Goal: Task Accomplishment & Management: Use online tool/utility

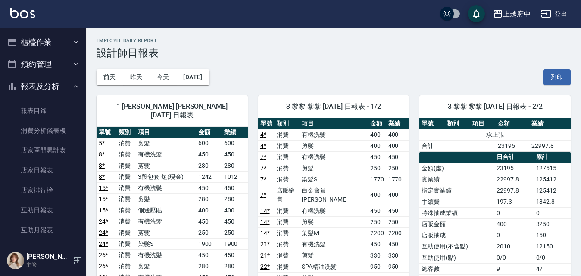
click at [42, 37] on button "櫃檯作業" at bounding box center [42, 42] width 79 height 22
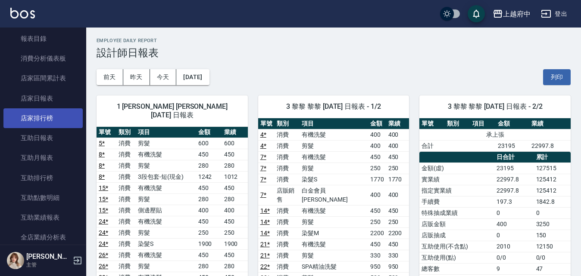
scroll to position [86, 0]
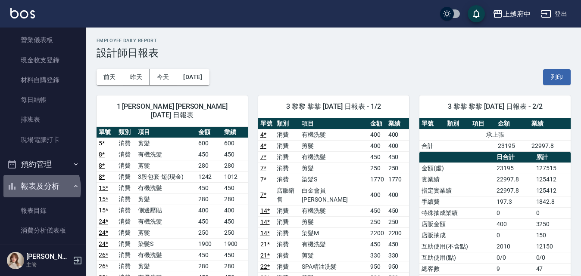
click at [33, 189] on button "報表及分析" at bounding box center [42, 186] width 79 height 22
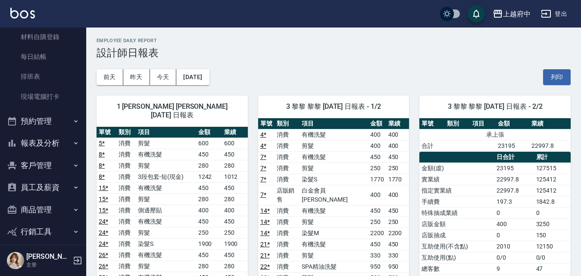
scroll to position [0, 0]
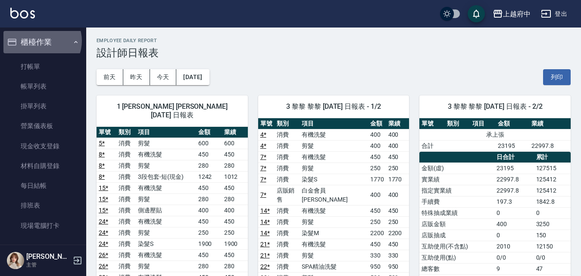
click at [41, 41] on button "櫃檯作業" at bounding box center [42, 42] width 79 height 22
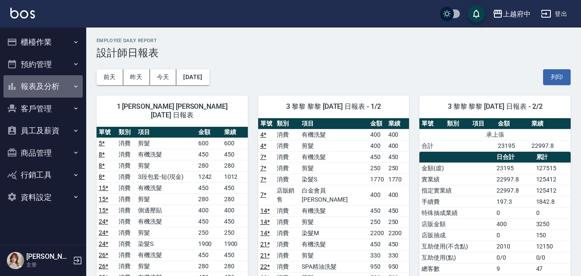
click at [47, 85] on button "報表及分析" at bounding box center [42, 86] width 79 height 22
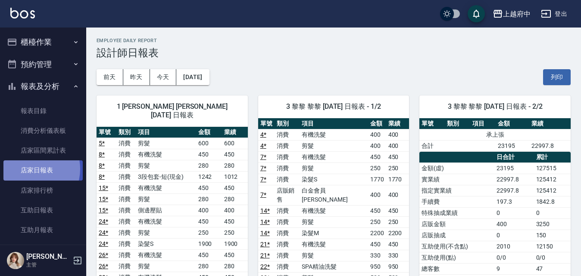
click at [29, 169] on link "店家日報表" at bounding box center [42, 171] width 79 height 20
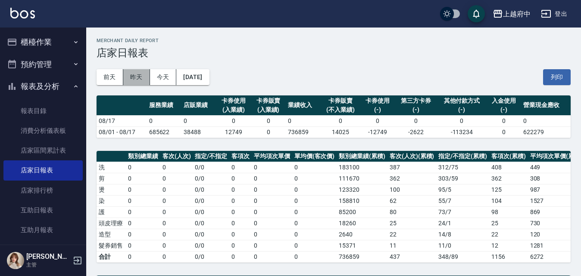
click at [134, 78] on button "昨天" at bounding box center [136, 77] width 27 height 16
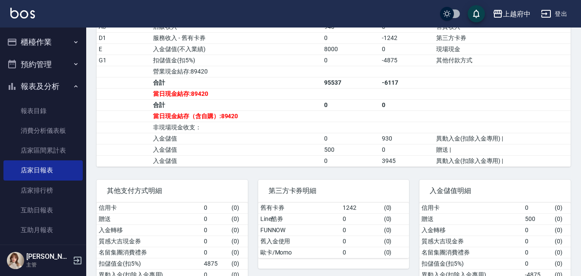
scroll to position [345, 0]
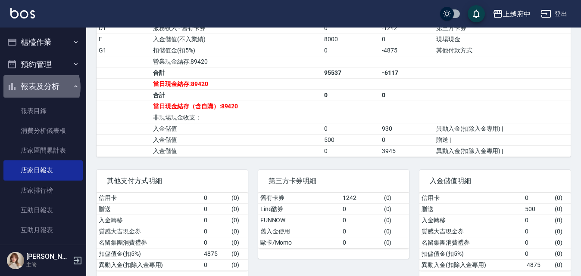
drag, startPoint x: 38, startPoint y: 87, endPoint x: 41, endPoint y: 92, distance: 5.4
click at [38, 84] on button "報表及分析" at bounding box center [42, 86] width 79 height 22
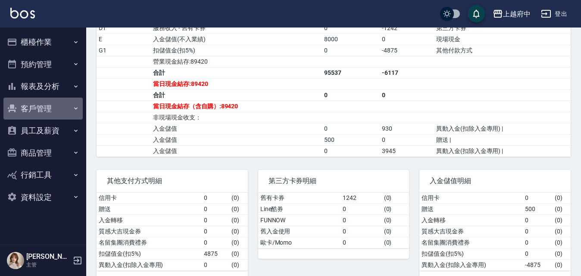
click at [40, 104] on button "客戶管理" at bounding box center [42, 109] width 79 height 22
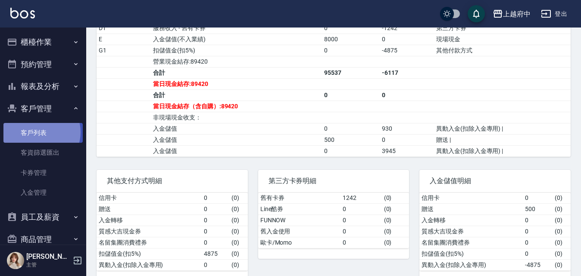
click at [37, 132] on link "客戶列表" at bounding box center [42, 133] width 79 height 20
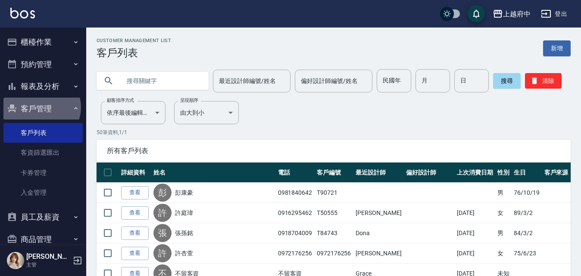
click at [41, 107] on button "客戶管理" at bounding box center [42, 109] width 79 height 22
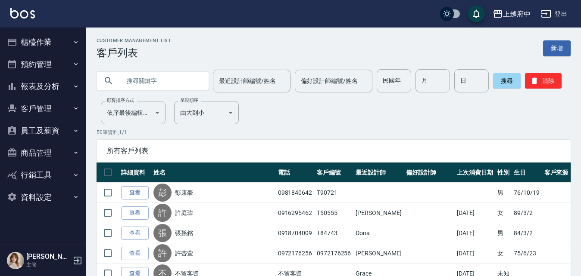
click at [40, 85] on button "報表及分析" at bounding box center [42, 86] width 79 height 22
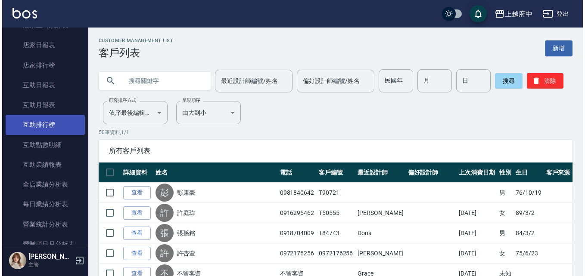
scroll to position [172, 0]
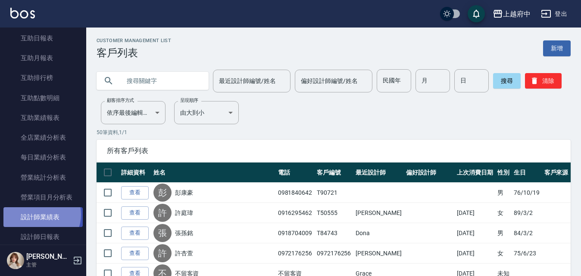
click at [40, 215] on link "設計師業績表" at bounding box center [42, 218] width 79 height 20
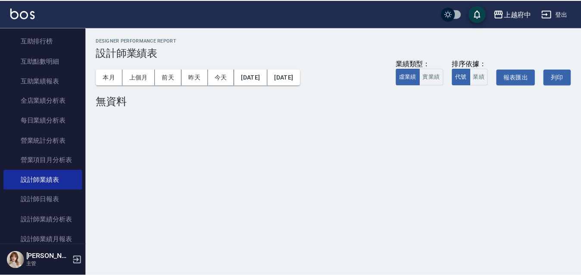
scroll to position [258, 0]
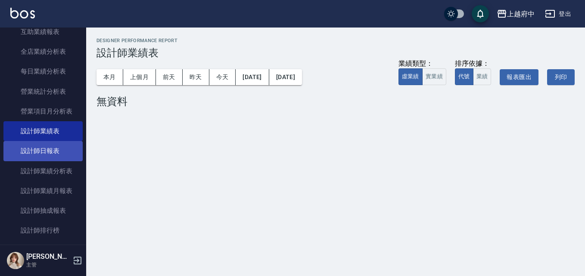
click at [37, 153] on link "設計師日報表" at bounding box center [42, 151] width 79 height 20
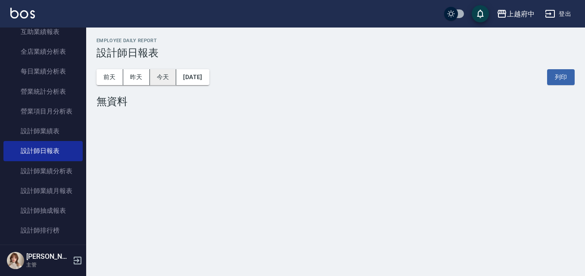
click at [165, 78] on button "今天" at bounding box center [163, 77] width 27 height 16
click at [134, 79] on button "昨天" at bounding box center [136, 77] width 27 height 16
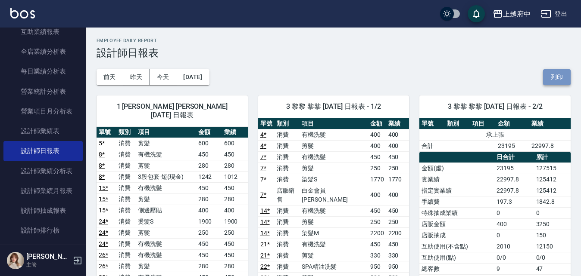
click at [551, 79] on button "列印" at bounding box center [557, 77] width 28 height 16
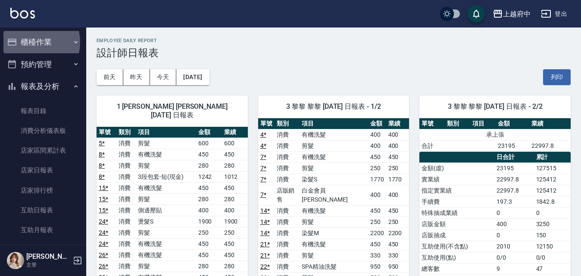
click at [33, 42] on button "櫃檯作業" at bounding box center [42, 42] width 79 height 22
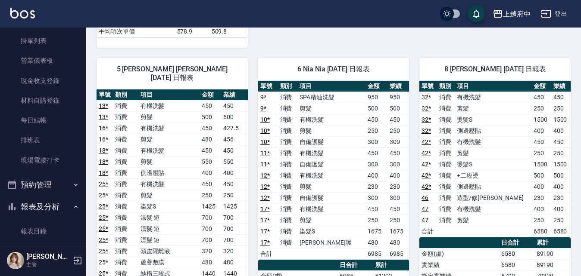
scroll to position [86, 0]
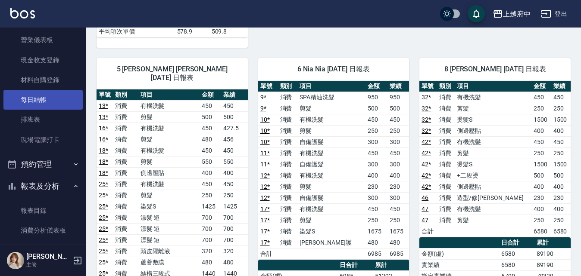
click at [30, 99] on link "每日結帳" at bounding box center [42, 100] width 79 height 20
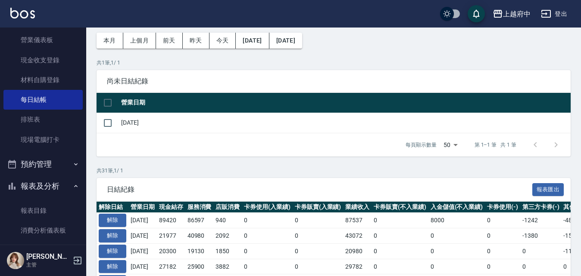
scroll to position [86, 0]
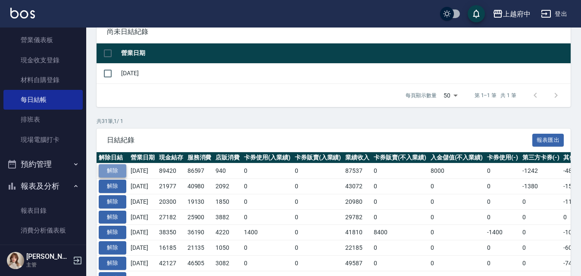
click at [113, 168] on button "解除" at bounding box center [113, 171] width 28 height 13
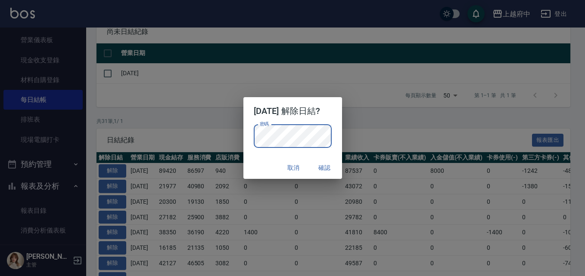
click at [332, 127] on p "密碼 密碼" at bounding box center [293, 136] width 78 height 23
click at [332, 167] on button "確認" at bounding box center [325, 168] width 28 height 16
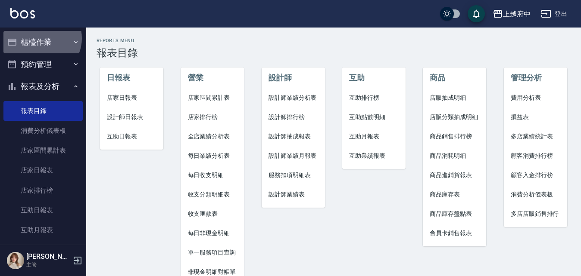
click at [40, 38] on button "櫃檯作業" at bounding box center [42, 42] width 79 height 22
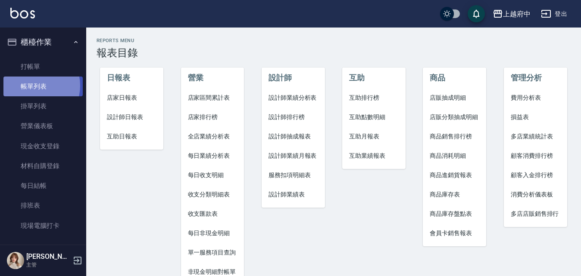
click at [32, 86] on link "帳單列表" at bounding box center [42, 87] width 79 height 20
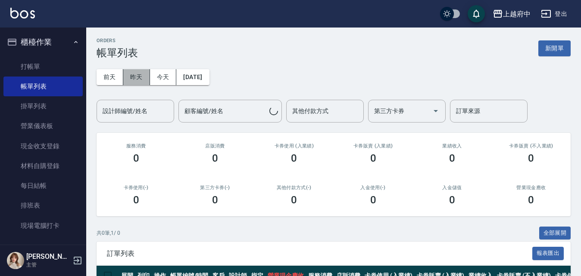
click at [140, 79] on button "昨天" at bounding box center [136, 77] width 27 height 16
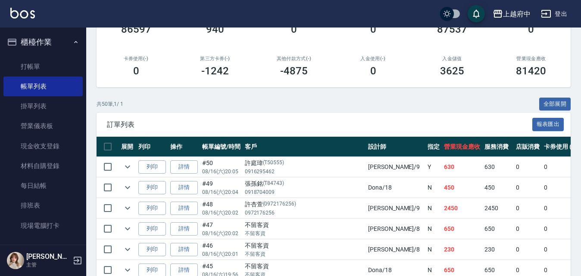
scroll to position [172, 0]
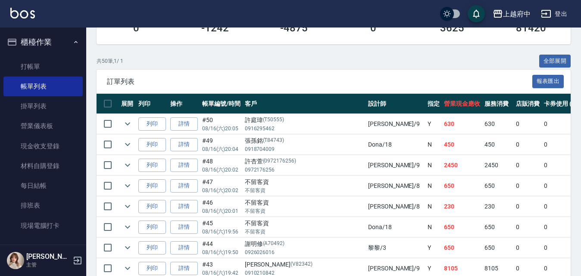
click at [555, 60] on button "全部展開" at bounding box center [555, 61] width 32 height 13
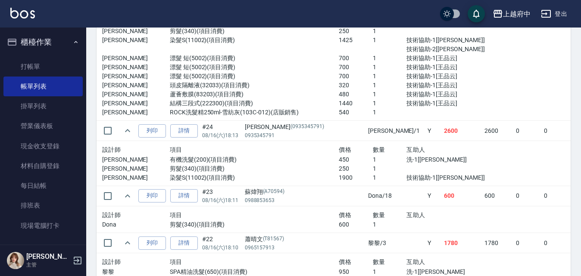
scroll to position [1938, 0]
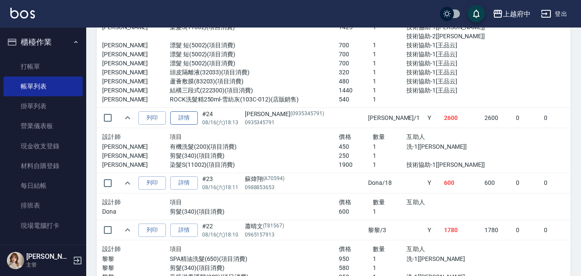
click at [183, 119] on link "詳情" at bounding box center [184, 118] width 28 height 13
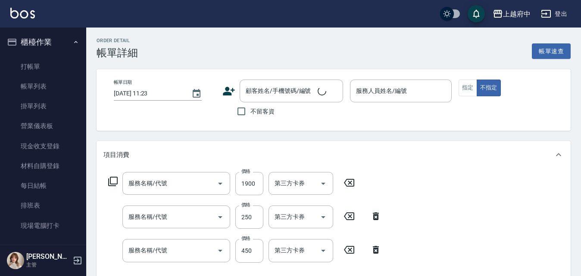
type input "2025/08/16 18:13"
type input "Annie -1"
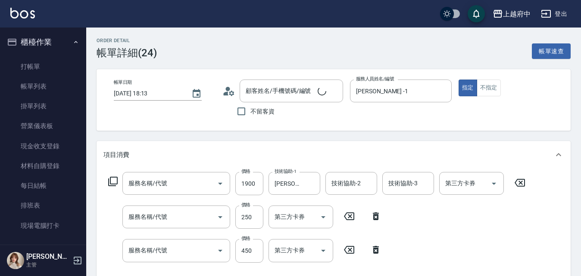
type input "染髮S(11002)"
type input "剪髮(340)"
type input "有機洗髮(200)"
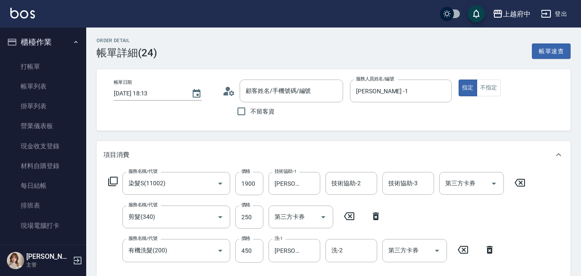
type input "宋r/0935345791/0935345791"
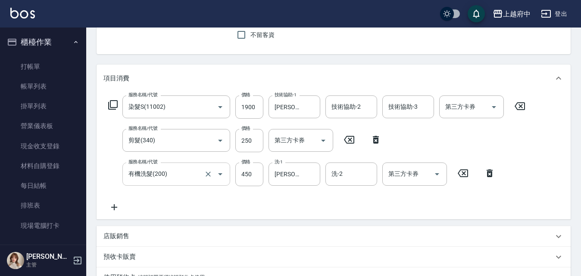
scroll to position [86, 0]
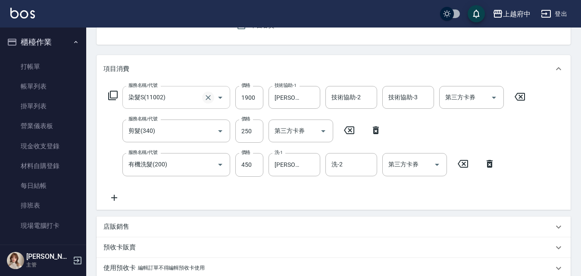
click at [207, 100] on icon "Clear" at bounding box center [208, 97] width 9 height 9
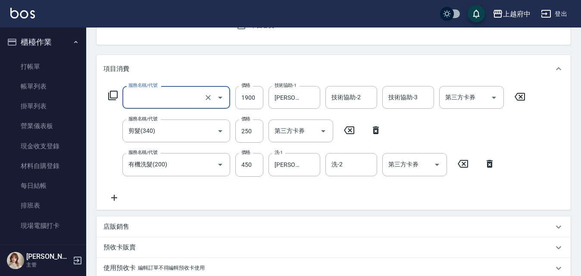
type input "染髮S(11002)"
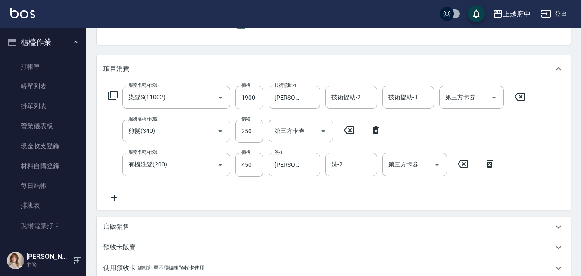
click at [521, 96] on icon at bounding box center [519, 97] width 10 height 8
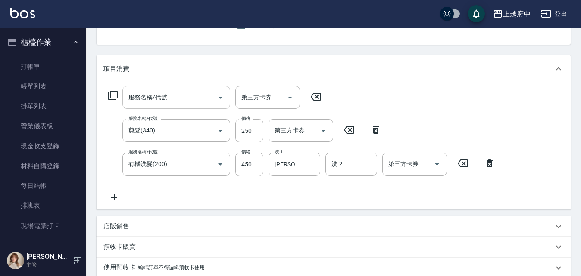
click at [181, 99] on input "服務名稱/代號" at bounding box center [169, 97] width 87 height 15
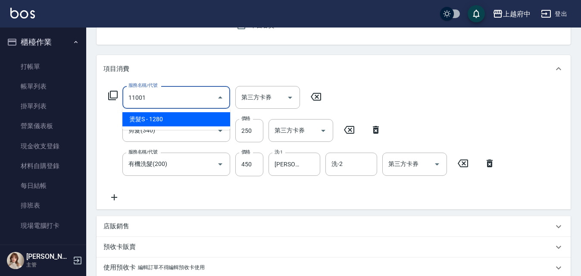
type input "燙髮S(11001)"
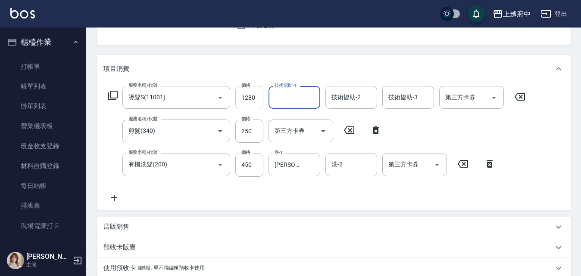
click at [242, 99] on input "1280" at bounding box center [249, 97] width 28 height 23
type input "1780"
type input "陳韋均-27"
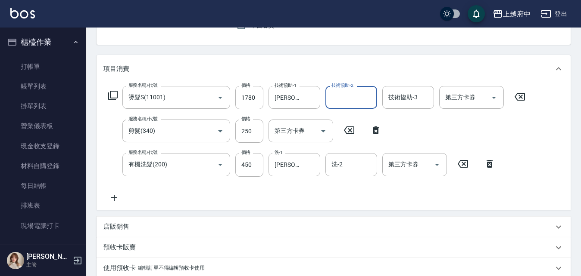
click at [255, 194] on div "服務名稱/代號 燙髮S(11001) 服務名稱/代號 價格 1780 價格 技術協助-1 陳韋均-27 技術協助-1 技術協助-2 技術協助-2 技術協助-3…" at bounding box center [316, 144] width 427 height 117
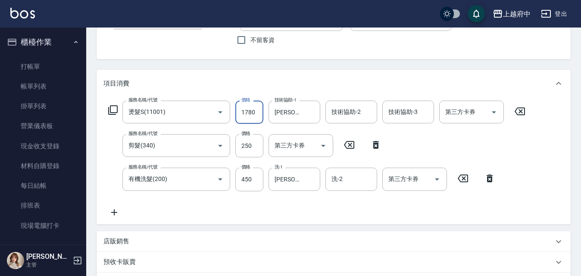
click at [260, 113] on input "1780" at bounding box center [249, 112] width 28 height 23
type input "1900"
click at [270, 210] on div "服務名稱/代號 燙髮S(11001) 服務名稱/代號 價格 1900 價格 技術協助-1 陳韋均-27 技術協助-1 技術協助-2 技術協助-2 技術協助-3…" at bounding box center [316, 159] width 427 height 117
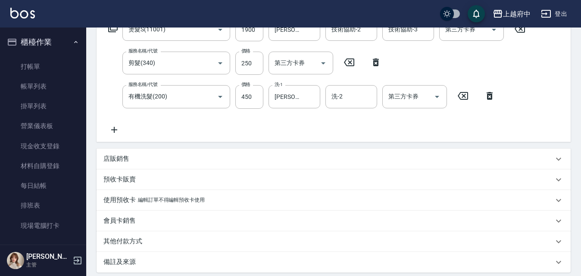
scroll to position [244, 0]
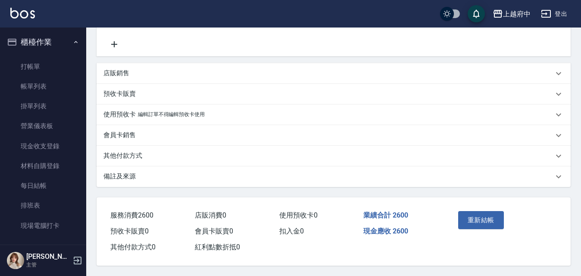
click at [479, 220] on button "重新結帳" at bounding box center [481, 220] width 46 height 18
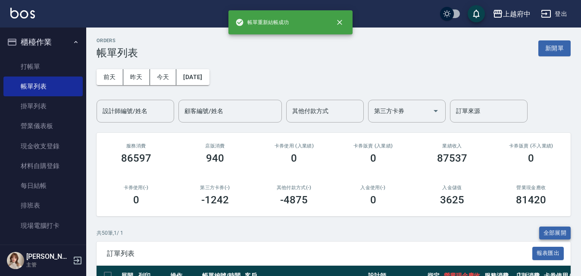
click at [554, 234] on button "全部展開" at bounding box center [555, 233] width 32 height 13
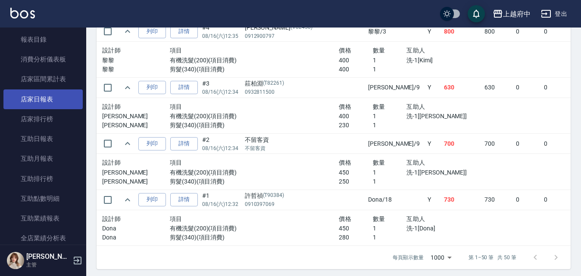
scroll to position [258, 0]
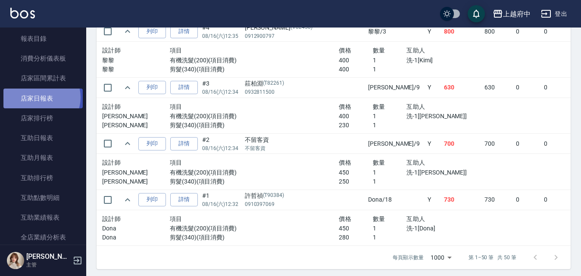
click at [40, 97] on link "店家日報表" at bounding box center [42, 99] width 79 height 20
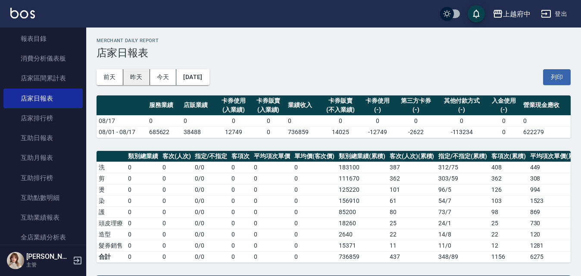
click at [137, 77] on button "昨天" at bounding box center [136, 77] width 27 height 16
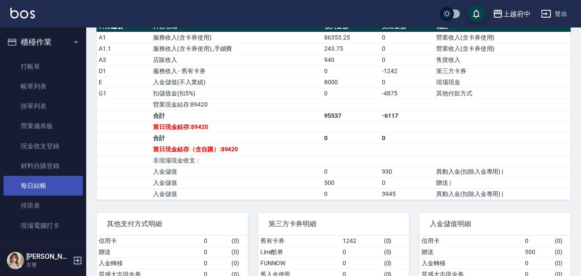
click at [29, 186] on link "每日結帳" at bounding box center [42, 186] width 79 height 20
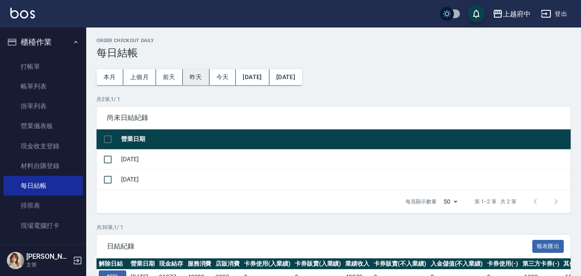
click at [199, 78] on button "昨天" at bounding box center [196, 77] width 27 height 16
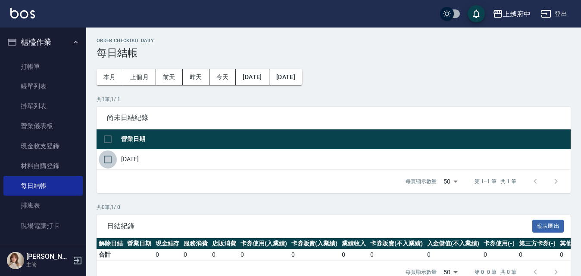
click at [110, 159] on input "checkbox" at bounding box center [108, 160] width 18 height 18
checkbox input "true"
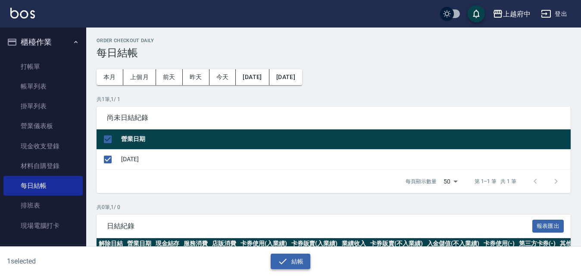
click at [295, 260] on button "結帳" at bounding box center [290, 262] width 40 height 16
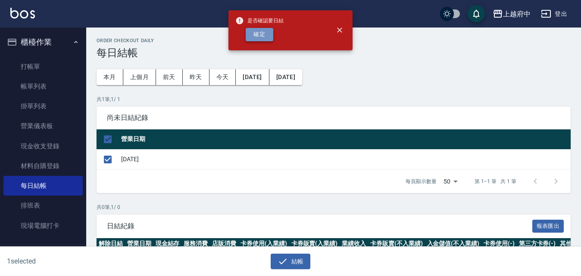
click at [263, 37] on button "確定" at bounding box center [259, 34] width 28 height 13
checkbox input "false"
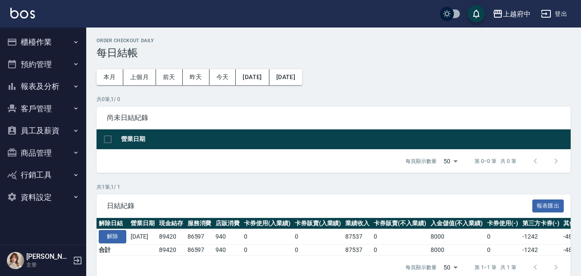
click at [37, 40] on button "櫃檯作業" at bounding box center [42, 42] width 79 height 22
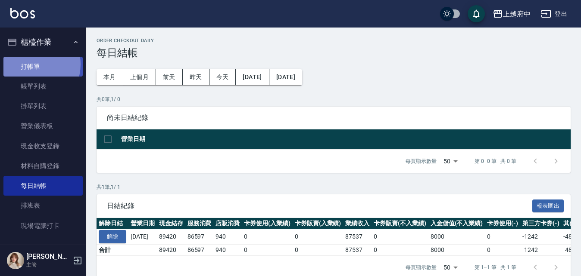
drag, startPoint x: 30, startPoint y: 64, endPoint x: 41, endPoint y: 66, distance: 11.8
click at [30, 64] on link "打帳單" at bounding box center [42, 67] width 79 height 20
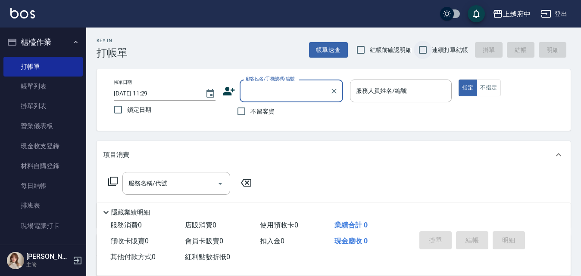
click at [422, 49] on input "連續打單結帳" at bounding box center [422, 50] width 18 height 18
checkbox input "true"
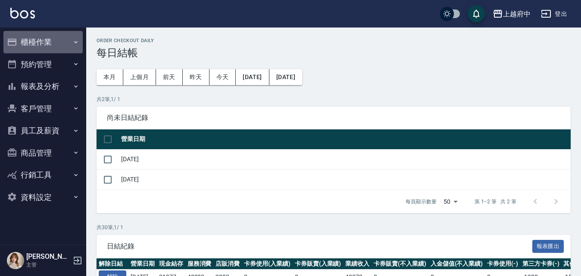
click at [43, 41] on button "櫃檯作業" at bounding box center [42, 42] width 79 height 22
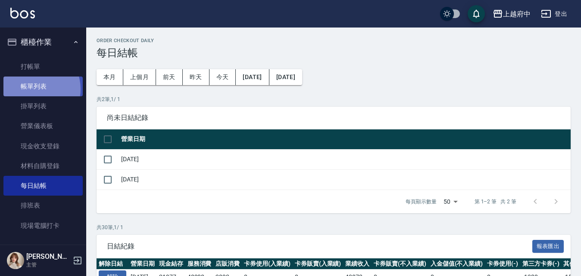
click at [32, 89] on link "帳單列表" at bounding box center [42, 87] width 79 height 20
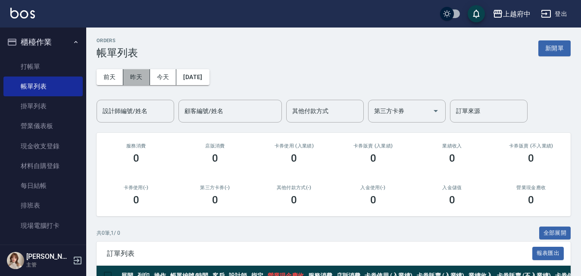
click at [137, 77] on button "昨天" at bounding box center [136, 77] width 27 height 16
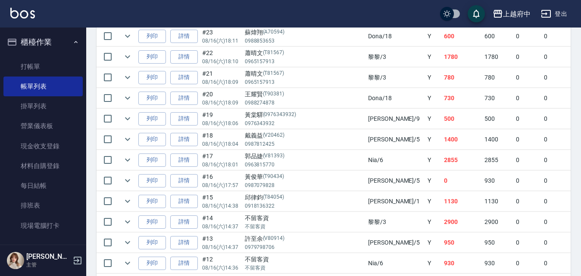
scroll to position [904, 0]
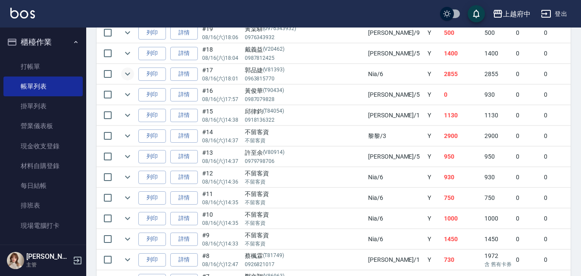
click at [128, 73] on icon "expand row" at bounding box center [127, 74] width 10 height 10
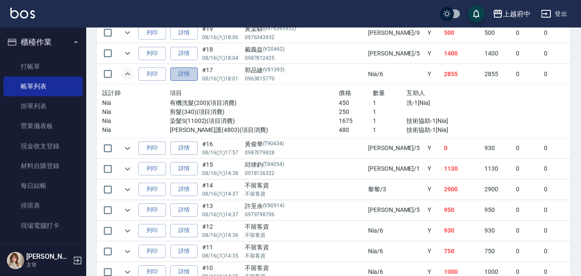
click at [191, 77] on link "詳情" at bounding box center [184, 74] width 28 height 13
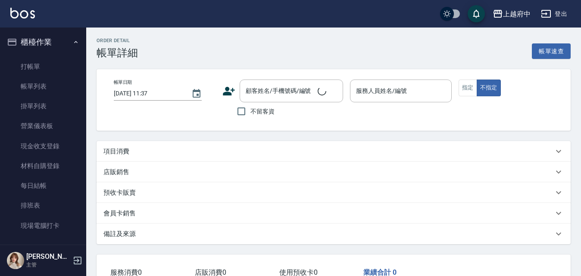
type input "2025/08/16 18:01"
type input "Nia-6"
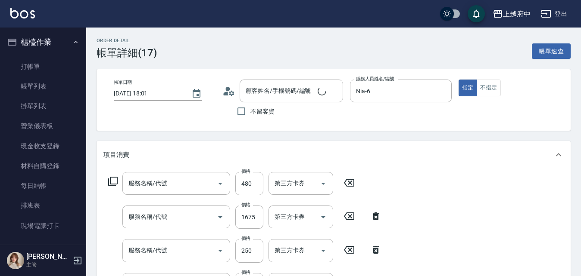
type input "郭品婕/0963815770/V81393"
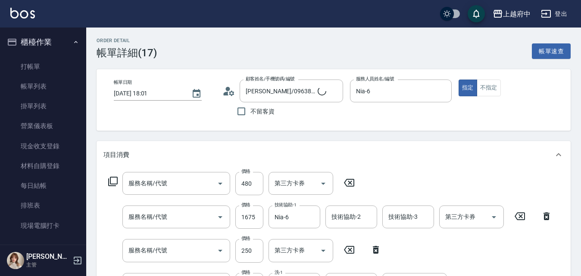
type input "潤澤修護(4803)"
type input "染髮S(11002)"
type input "剪髮(340)"
type input "有機洗髮(200)"
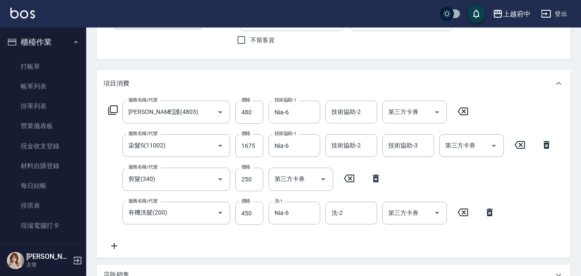
scroll to position [86, 0]
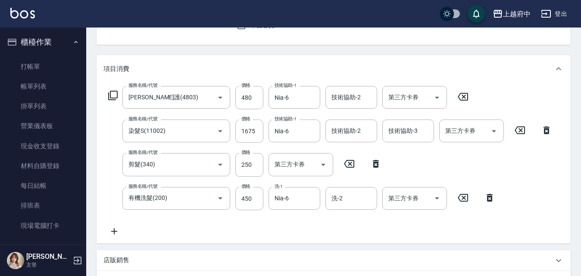
click at [520, 133] on icon at bounding box center [520, 130] width 22 height 10
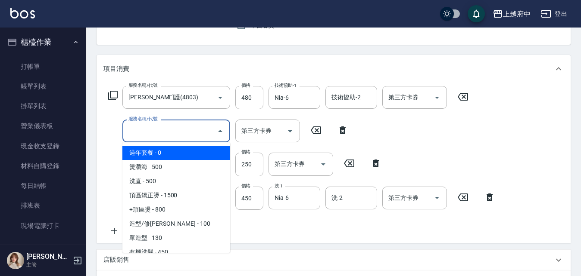
drag, startPoint x: 151, startPoint y: 125, endPoint x: 161, endPoint y: 124, distance: 9.5
click at [152, 125] on input "服務名稱/代號" at bounding box center [169, 131] width 87 height 15
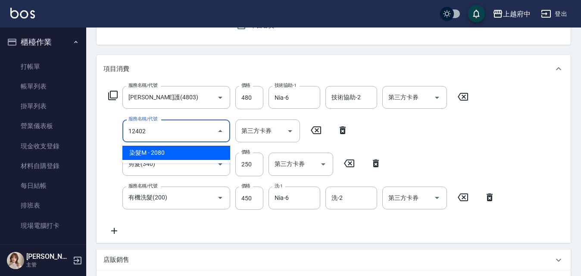
type input "染髮M(12402)"
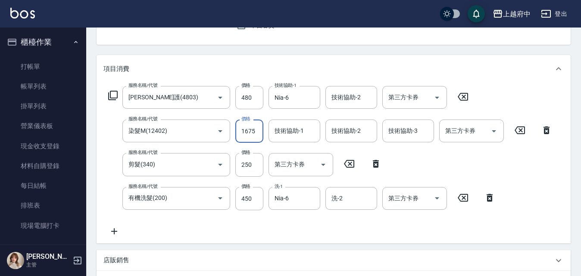
type input "1675"
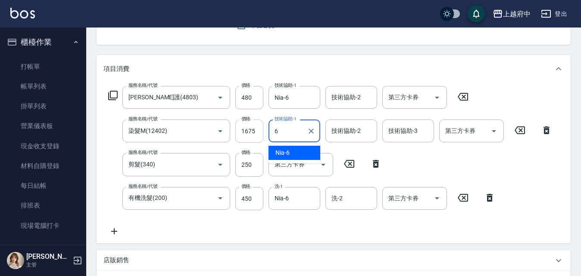
type input "Nia-6"
click at [525, 217] on div "服務名稱/代號 潤澤修護(4803) 服務名稱/代號 價格 480 價格 技術協助-1 Nia-6 技術協助-1 技術協助-2 技術協助-2 第三方卡券 第三…" at bounding box center [330, 161] width 454 height 151
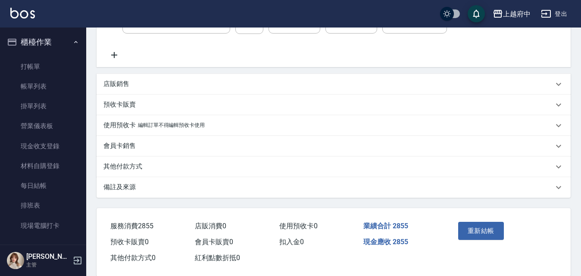
scroll to position [277, 0]
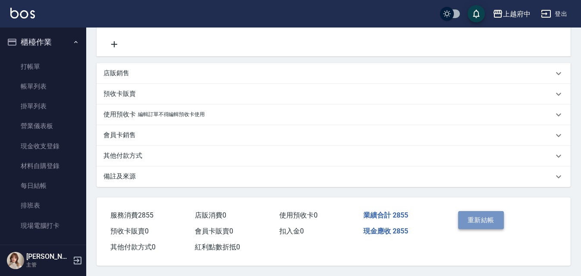
click at [480, 222] on button "重新結帳" at bounding box center [481, 220] width 46 height 18
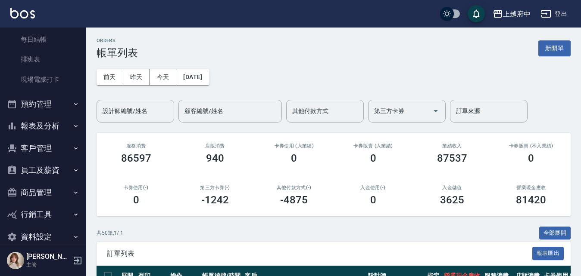
scroll to position [160, 0]
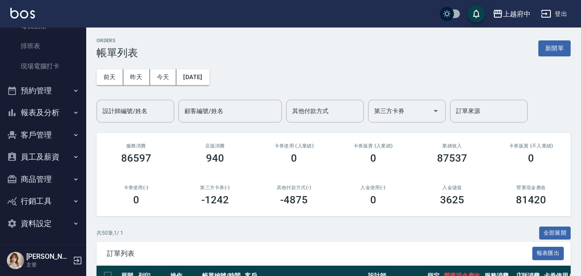
click at [41, 112] on button "報表及分析" at bounding box center [42, 113] width 79 height 22
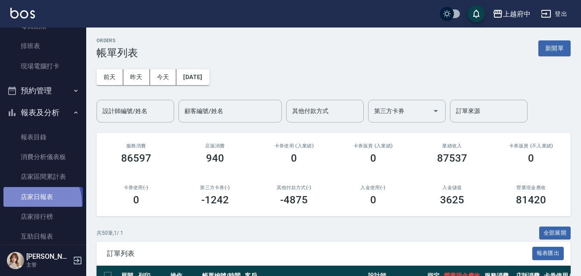
click at [32, 203] on link "店家日報表" at bounding box center [42, 197] width 79 height 20
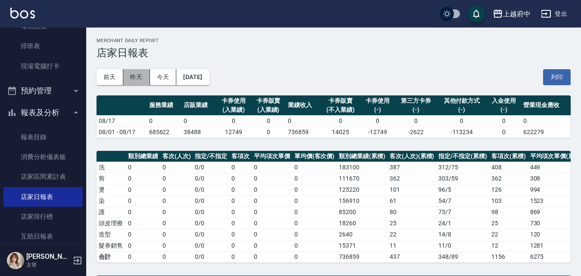
click at [134, 77] on button "昨天" at bounding box center [136, 77] width 27 height 16
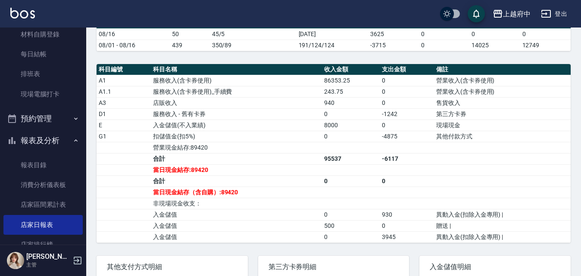
scroll to position [117, 0]
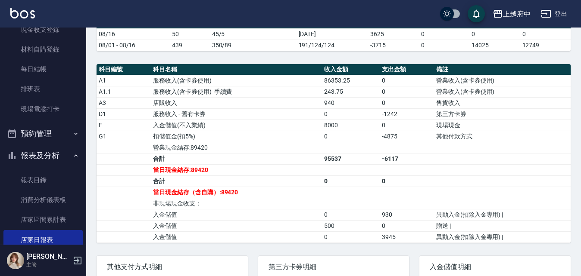
click at [40, 155] on button "報表及分析" at bounding box center [42, 156] width 79 height 22
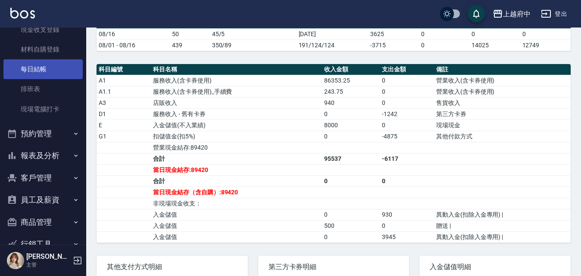
click at [23, 70] on link "每日結帳" at bounding box center [42, 69] width 79 height 20
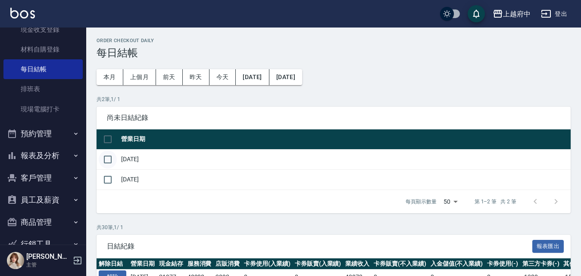
click at [109, 159] on input "checkbox" at bounding box center [108, 160] width 18 height 18
checkbox input "true"
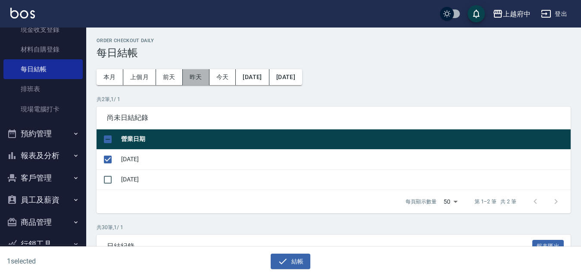
click at [191, 80] on button "昨天" at bounding box center [196, 77] width 27 height 16
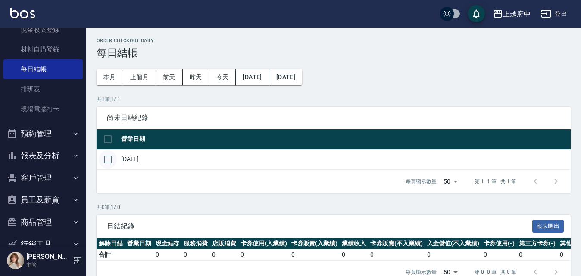
click at [108, 158] on input "checkbox" at bounding box center [108, 160] width 18 height 18
checkbox input "true"
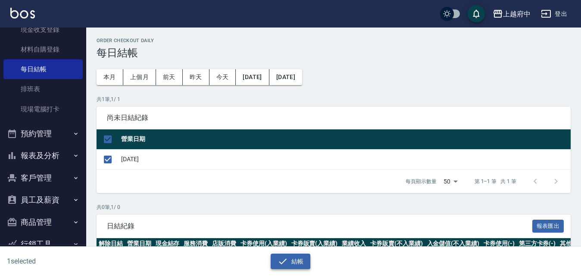
click at [287, 264] on icon "button" at bounding box center [282, 262] width 10 height 10
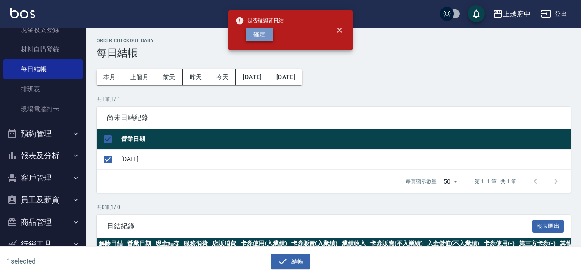
click at [258, 30] on button "確定" at bounding box center [259, 34] width 28 height 13
checkbox input "false"
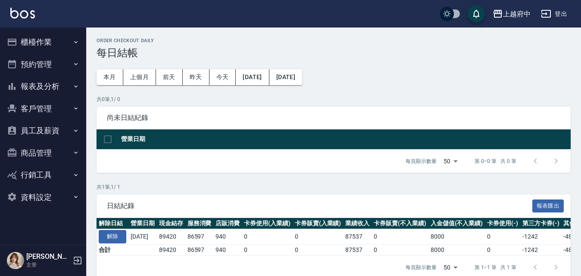
click at [33, 40] on button "櫃檯作業" at bounding box center [42, 42] width 79 height 22
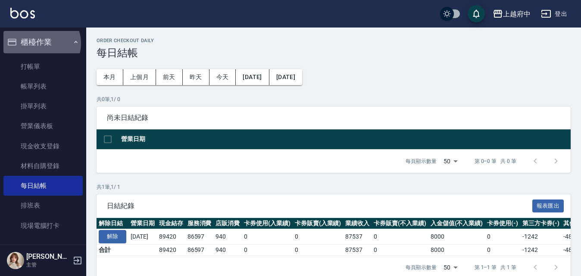
click at [40, 43] on button "櫃檯作業" at bounding box center [42, 42] width 79 height 22
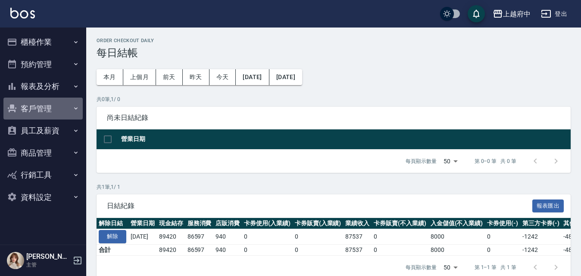
click at [39, 108] on button "客戶管理" at bounding box center [42, 109] width 79 height 22
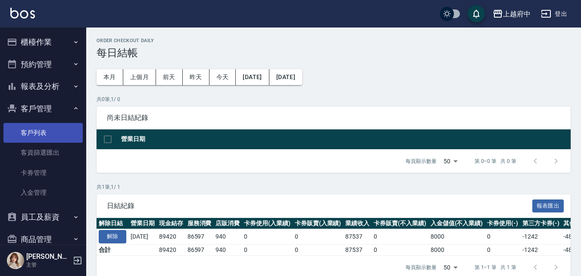
click at [31, 137] on link "客戶列表" at bounding box center [42, 133] width 79 height 20
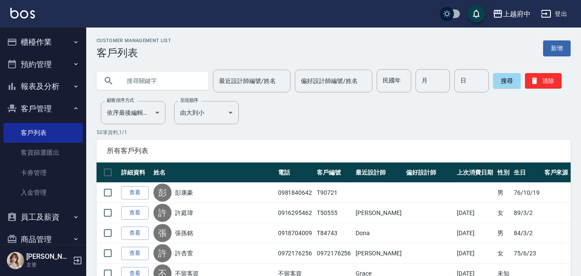
click at [148, 81] on input "text" at bounding box center [161, 80] width 81 height 23
type input "V86053"
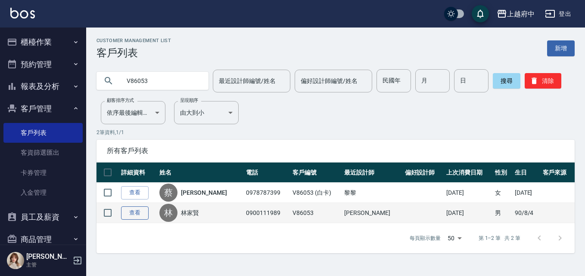
click at [131, 214] on link "查看" at bounding box center [135, 213] width 28 height 13
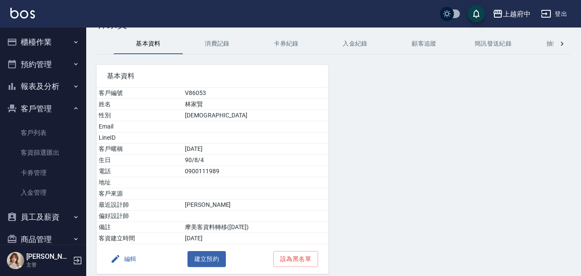
scroll to position [43, 0]
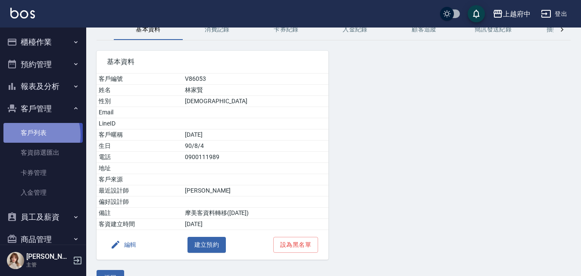
click at [34, 135] on link "客戶列表" at bounding box center [42, 133] width 79 height 20
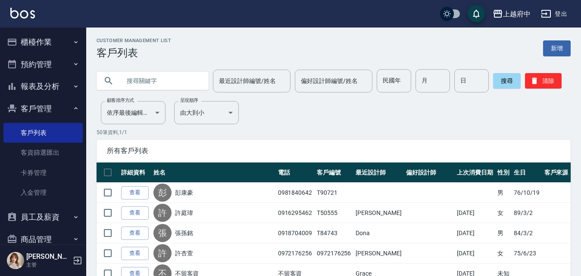
drag, startPoint x: 152, startPoint y: 84, endPoint x: 153, endPoint y: 79, distance: 5.7
click at [152, 82] on input "text" at bounding box center [161, 80] width 81 height 23
type input "90351"
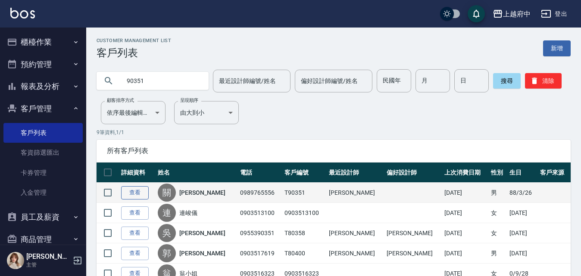
click at [133, 194] on link "查看" at bounding box center [135, 192] width 28 height 13
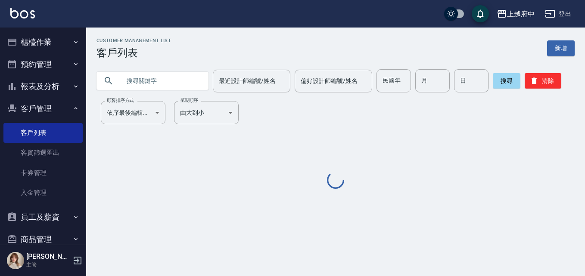
click at [132, 75] on input "text" at bounding box center [161, 80] width 81 height 23
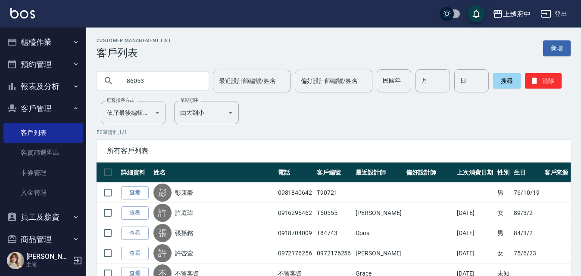
type input "86053"
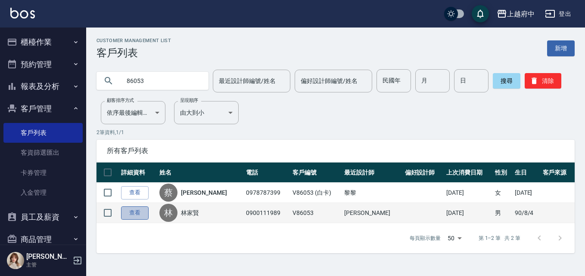
click at [140, 216] on link "查看" at bounding box center [135, 213] width 28 height 13
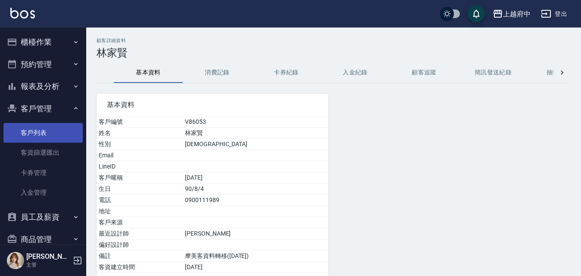
click at [34, 131] on link "客戶列表" at bounding box center [42, 133] width 79 height 20
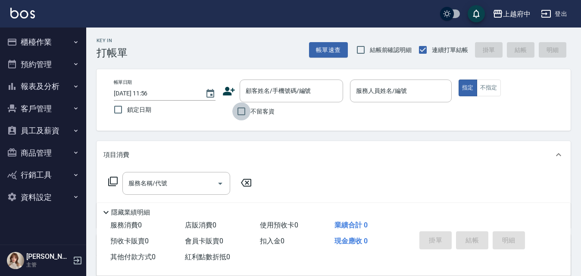
click at [242, 112] on input "不留客資" at bounding box center [241, 112] width 18 height 18
checkbox input "true"
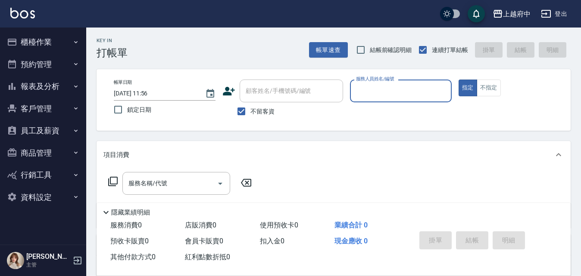
click at [382, 98] on div "服務人員姓名/編號" at bounding box center [401, 91] width 102 height 23
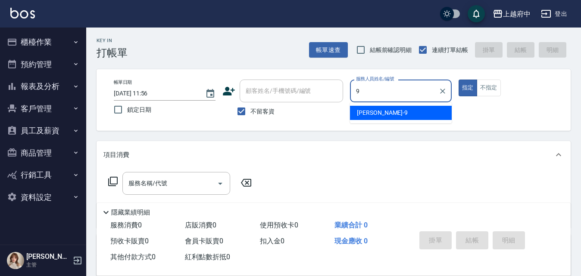
type input "David-9"
type button "true"
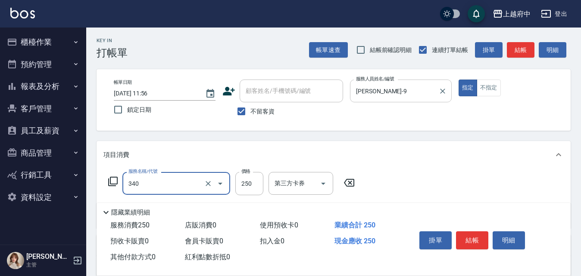
type input "剪髮(340)"
type input "500"
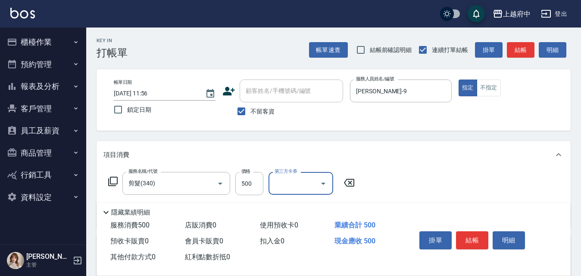
click at [426, 171] on div "服務名稱/代號 剪髮(340) 服務名稱/代號 價格 500 價格 第三方卡券 第三方卡券" at bounding box center [333, 199] width 474 height 60
click at [463, 241] on button "結帳" at bounding box center [472, 241] width 32 height 18
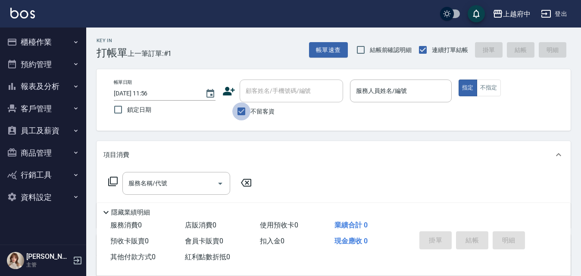
click at [242, 109] on input "不留客資" at bounding box center [241, 112] width 18 height 18
checkbox input "false"
click at [280, 86] on div "顧客姓名/手機號碼/編號 顧客姓名/手機號碼/編號" at bounding box center [290, 91] width 103 height 23
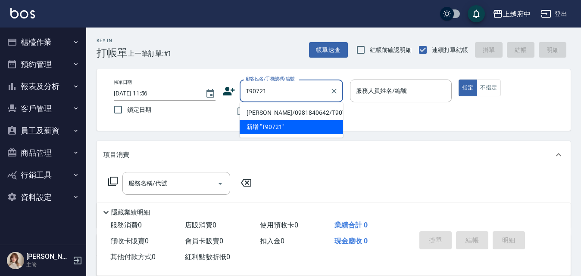
click at [277, 113] on li "彭康豪/0981840642/T90721" at bounding box center [290, 113] width 103 height 14
type input "彭康豪/0981840642/T90721"
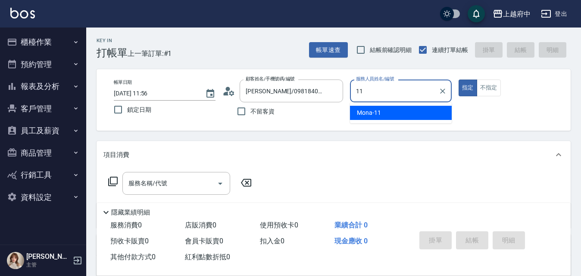
type input "Mona-11"
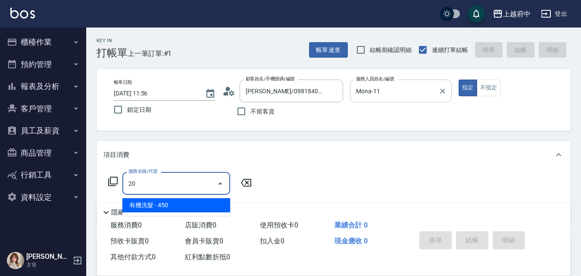
type input "2"
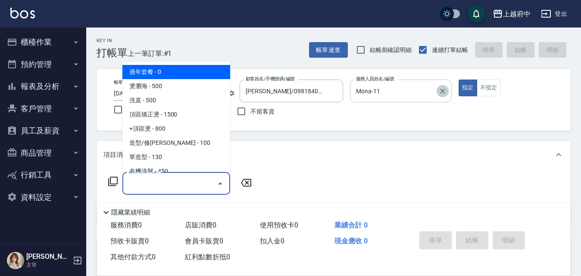
click at [441, 89] on icon "Clear" at bounding box center [442, 91] width 9 height 9
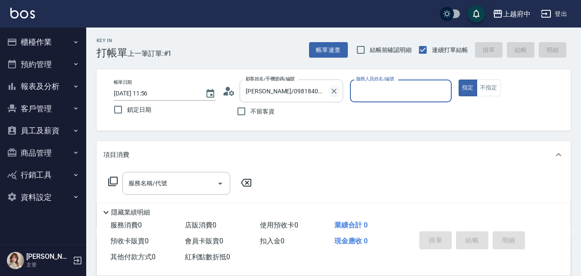
click at [335, 88] on icon "Clear" at bounding box center [333, 91] width 9 height 9
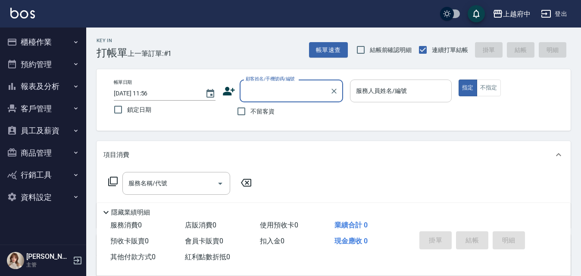
type input "A"
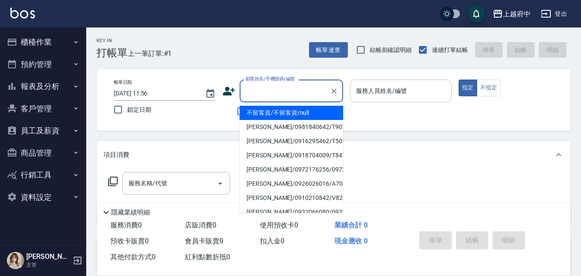
click at [224, 115] on div "不留客資" at bounding box center [282, 112] width 121 height 18
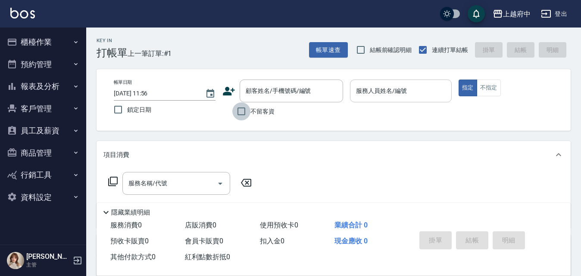
click at [241, 114] on input "不留客資" at bounding box center [241, 112] width 18 height 18
checkbox input "true"
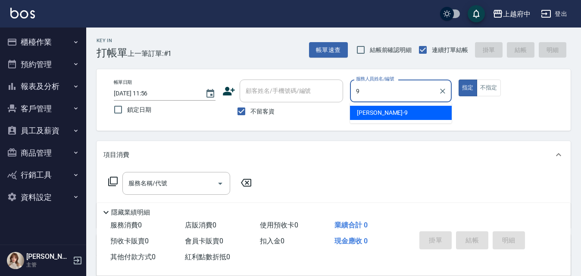
type input "David-9"
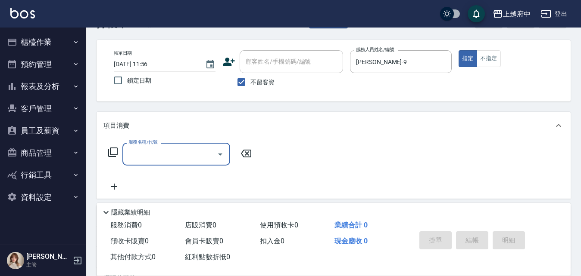
scroll to position [43, 0]
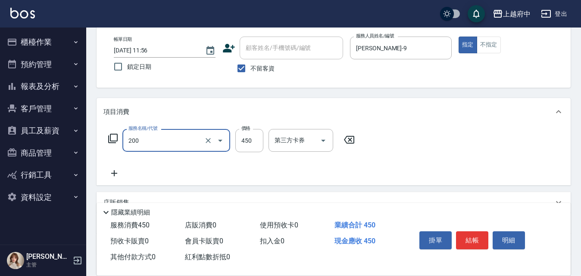
type input "有機洗髮(200)"
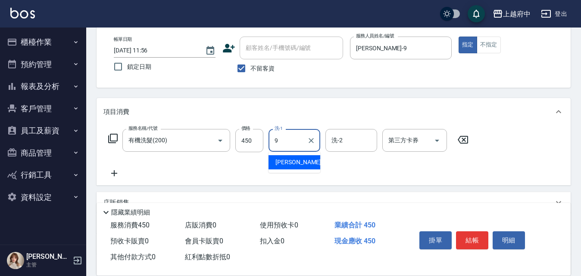
type input "David-9"
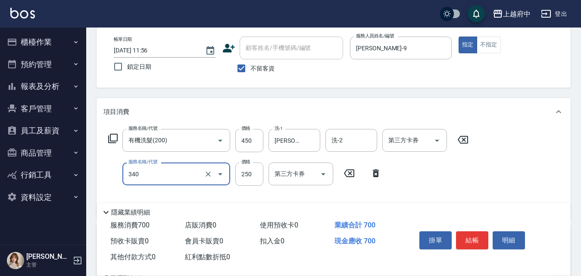
type input "剪髮(340)"
click at [429, 182] on div "服務名稱/代號 有機洗髮(200) 服務名稱/代號 價格 450 價格 洗-1 David-9 洗-1 洗-2 洗-2 第三方卡券 第三方卡券 服務名稱/代號…" at bounding box center [288, 170] width 370 height 83
click at [467, 237] on button "結帳" at bounding box center [472, 241] width 32 height 18
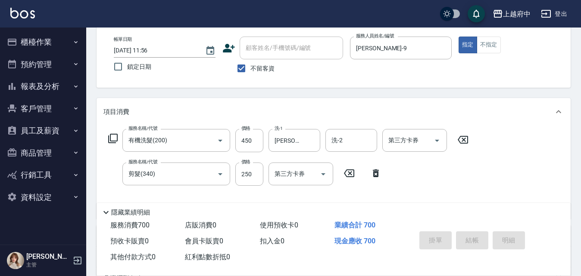
type input "2025/08/17 11:57"
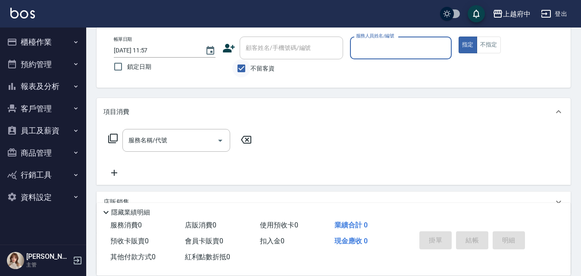
drag, startPoint x: 240, startPoint y: 71, endPoint x: 256, endPoint y: 52, distance: 24.7
click at [240, 70] on input "不留客資" at bounding box center [241, 68] width 18 height 18
checkbox input "false"
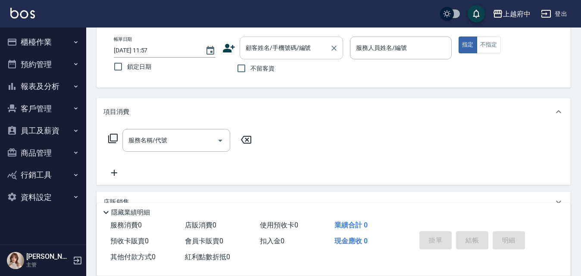
click at [258, 50] on input "顧客姓名/手機號碼/編號" at bounding box center [284, 47] width 83 height 15
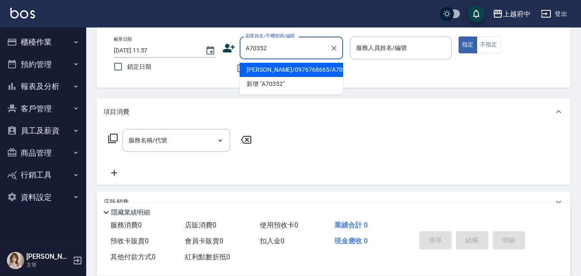
click at [324, 70] on li "陳恩佑/0976768665/A70352" at bounding box center [290, 70] width 103 height 14
type input "陳恩佑/0976768665/A70352"
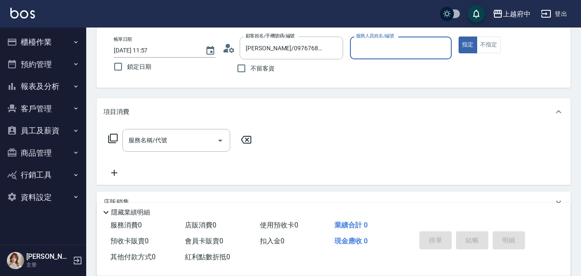
click at [377, 53] on input "服務人員姓名/編號" at bounding box center [401, 47] width 94 height 15
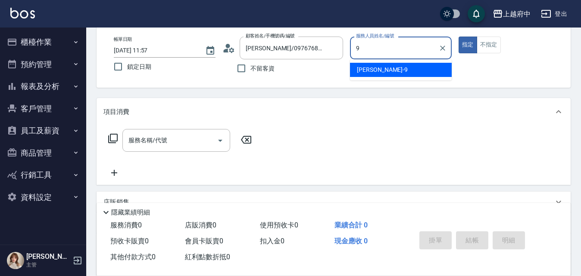
type input "David-9"
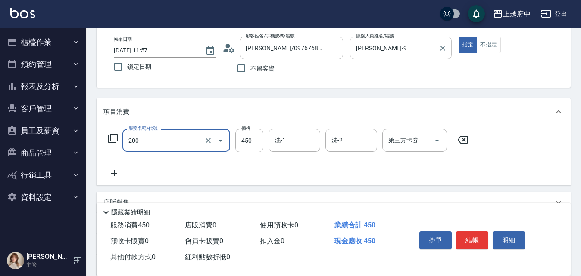
type input "有機洗髮(200)"
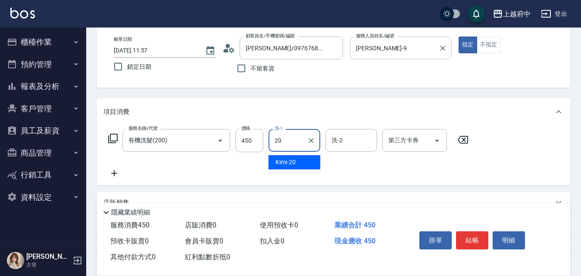
type input "Kimi-20"
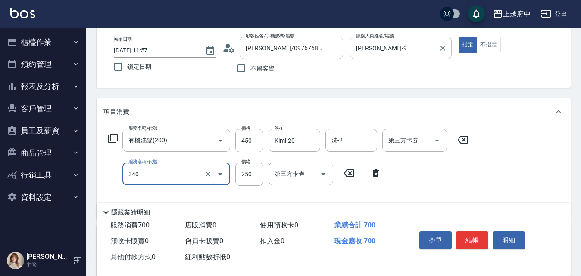
type input "剪髮(340)"
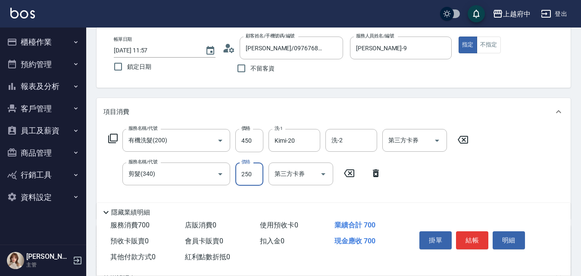
drag, startPoint x: 449, startPoint y: 183, endPoint x: 445, endPoint y: 179, distance: 5.5
click at [447, 181] on div "服務名稱/代號 有機洗髮(200) 服務名稱/代號 價格 450 價格 洗-1 Kimi-20 洗-1 洗-2 洗-2 第三方卡券 第三方卡券 服務名稱/代號…" at bounding box center [288, 170] width 370 height 83
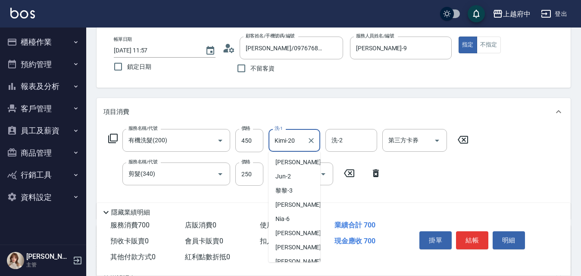
click at [296, 141] on input "Kimi-20" at bounding box center [287, 140] width 31 height 15
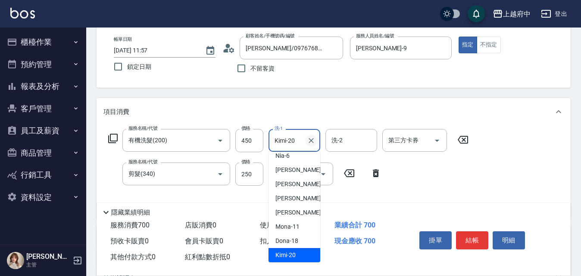
click at [313, 140] on icon "Clear" at bounding box center [311, 141] width 9 height 9
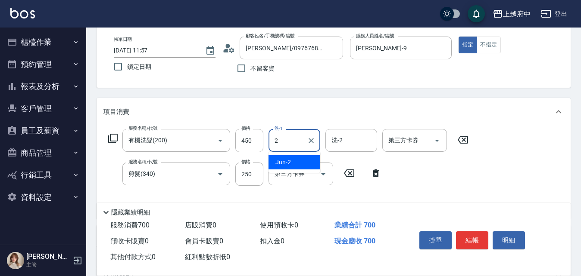
scroll to position [0, 0]
type input "邱子芹-26"
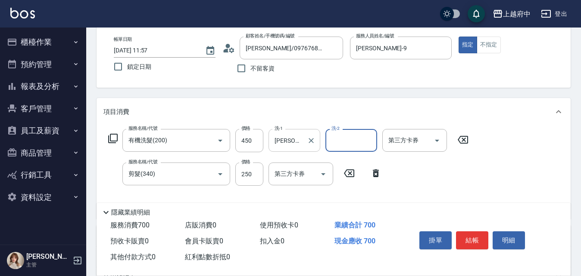
click at [463, 175] on div "服務名稱/代號 有機洗髮(200) 服務名稱/代號 價格 450 價格 洗-1 邱子芹-26 洗-1 洗-2 洗-2 第三方卡券 第三方卡券 服務名稱/代號 …" at bounding box center [288, 170] width 370 height 83
click at [474, 239] on button "結帳" at bounding box center [472, 241] width 32 height 18
type input "2025/08/17 12:01"
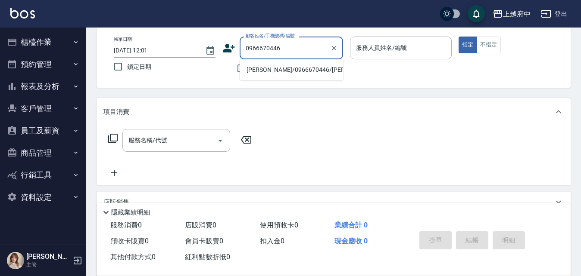
click at [296, 71] on li "林昱瑄/0966670446/林昱瑄" at bounding box center [290, 70] width 103 height 14
type input "林昱瑄/0966670446/林昱瑄"
type input "Nia-6"
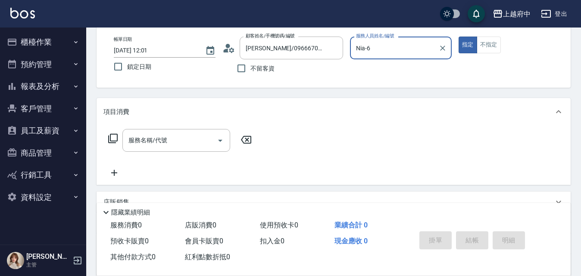
click at [458, 37] on button "指定" at bounding box center [467, 45] width 19 height 17
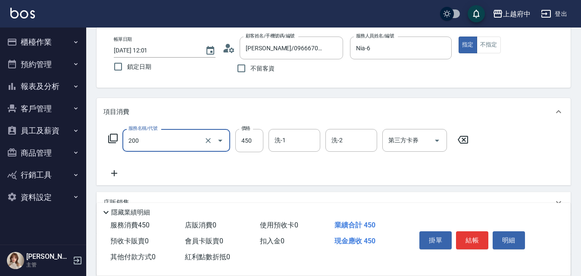
type input "有機洗髮(200)"
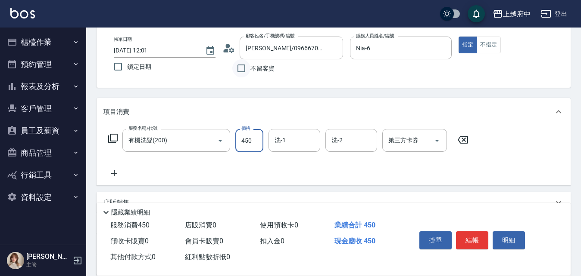
click at [242, 69] on input "不留客資" at bounding box center [241, 68] width 18 height 18
checkbox input "true"
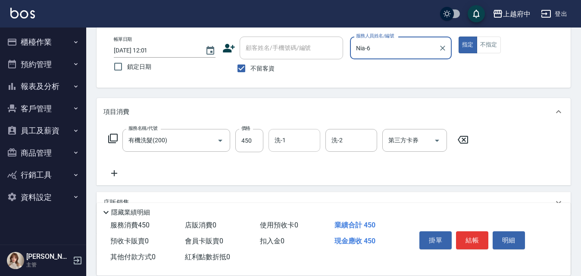
drag, startPoint x: 292, startPoint y: 149, endPoint x: 297, endPoint y: 146, distance: 6.2
click at [292, 149] on div "洗-1" at bounding box center [294, 140] width 52 height 23
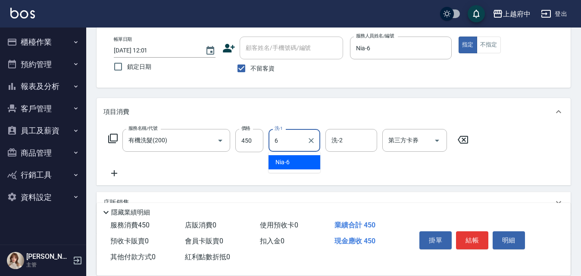
type input "Nia-6"
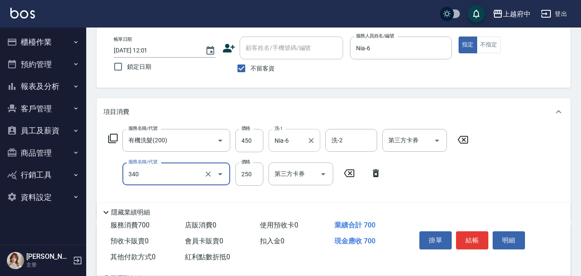
type input "剪髮(340)"
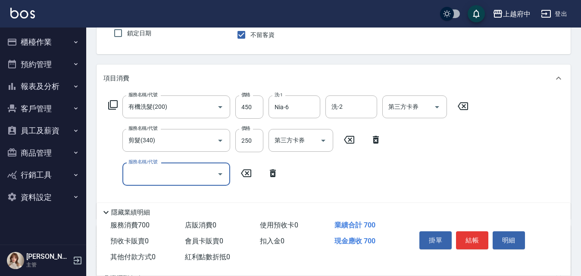
scroll to position [86, 0]
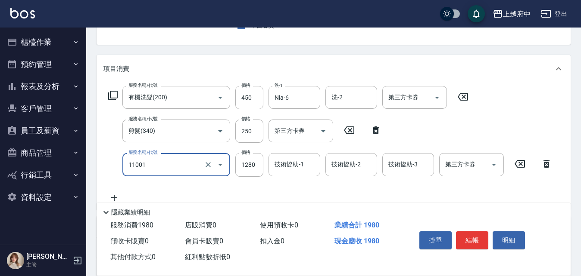
type input "燙髮S(11001)"
type input "1700"
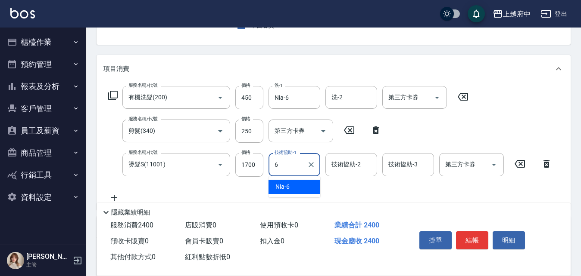
type input "Nia-6"
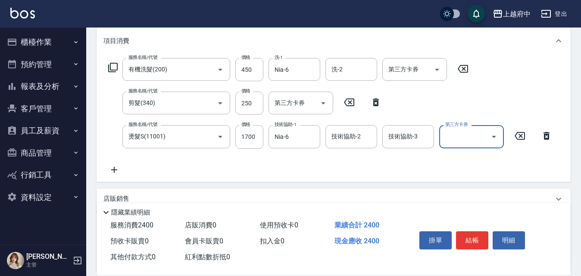
scroll to position [129, 0]
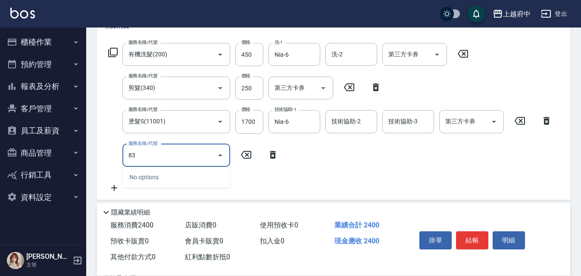
type input "8"
type input "4"
type input "毛囊淨化理療(8004)"
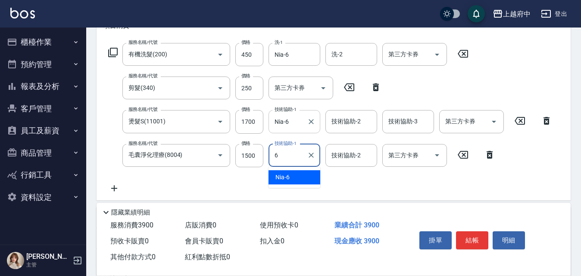
type input "Nia-6"
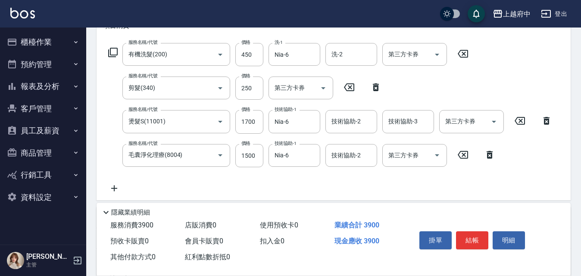
click at [275, 188] on div "服務名稱/代號 有機洗髮(200) 服務名稱/代號 價格 450 價格 洗-1 Nia-6 洗-1 洗-2 洗-2 第三方卡券 第三方卡券 服務名稱/代號 剪…" at bounding box center [330, 118] width 454 height 151
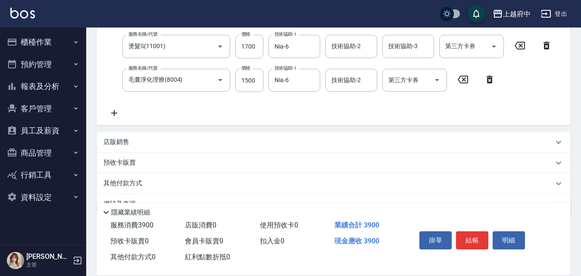
scroll to position [215, 0]
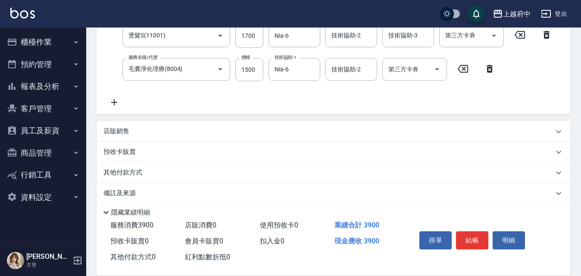
click at [124, 125] on div "店販銷售" at bounding box center [333, 131] width 474 height 21
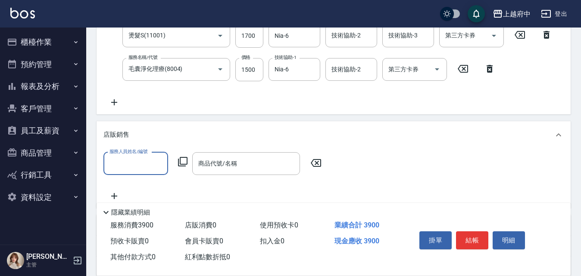
scroll to position [0, 0]
type input "Nia-6"
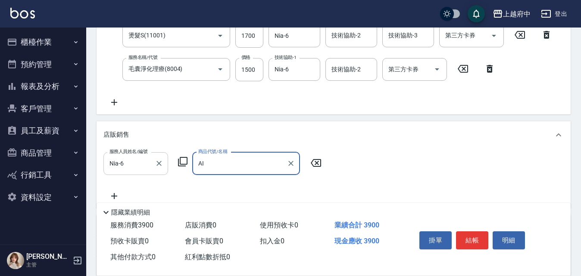
type input "A"
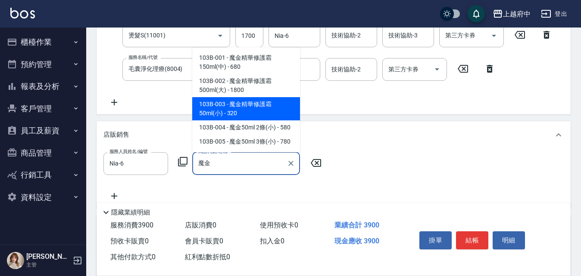
click at [246, 112] on span "103B-003 - 魔金精華修護霜50ml(小) - 320" at bounding box center [246, 108] width 108 height 23
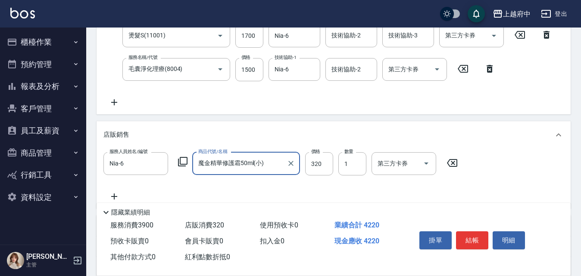
type input "魔金精華修護霜50ml(小)"
click at [339, 194] on div "服務人員姓名/編號 Nia-6 服務人員姓名/編號 商品代號/名稱 魔金精華修護霜50ml(小) 商品代號/名稱 價格 320 價格 數量 1 數量 第三方卡…" at bounding box center [333, 177] width 460 height 50
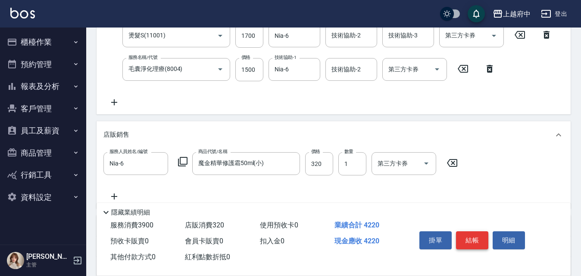
click at [471, 239] on button "結帳" at bounding box center [472, 241] width 32 height 18
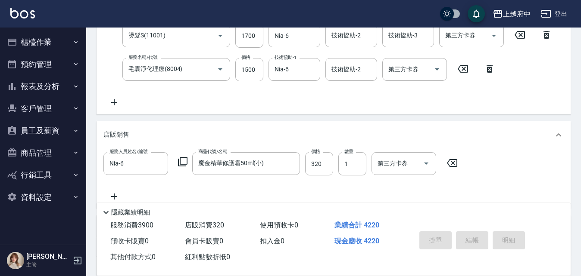
type input "2025/08/17 12:03"
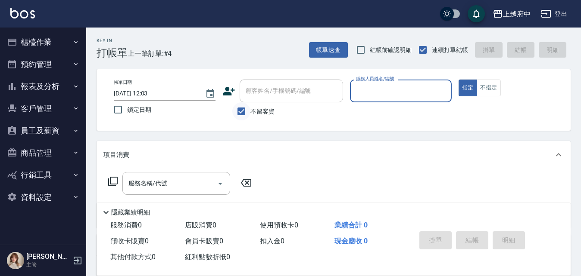
click at [242, 108] on input "不留客資" at bounding box center [241, 112] width 18 height 18
checkbox input "false"
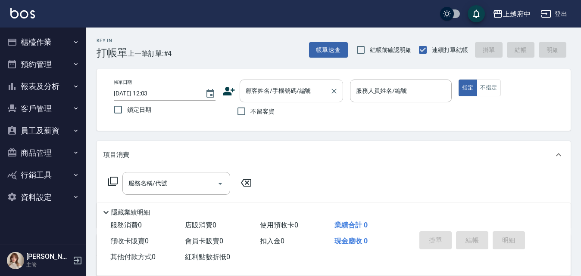
click at [274, 96] on input "顧客姓名/手機號碼/編號" at bounding box center [284, 91] width 83 height 15
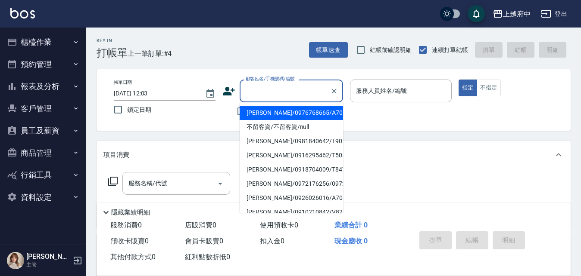
type input "ㄔ"
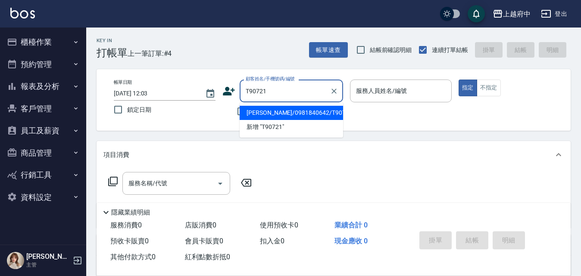
click at [303, 111] on li "彭康豪/0981840642/T90721" at bounding box center [290, 113] width 103 height 14
type input "彭康豪/0981840642/T90721"
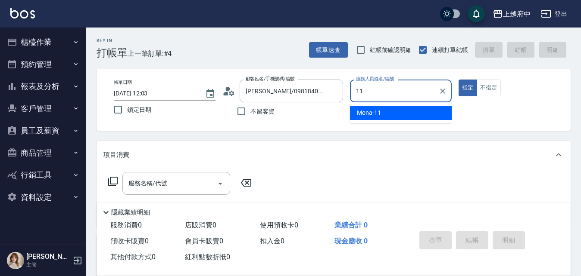
type input "Mona-11"
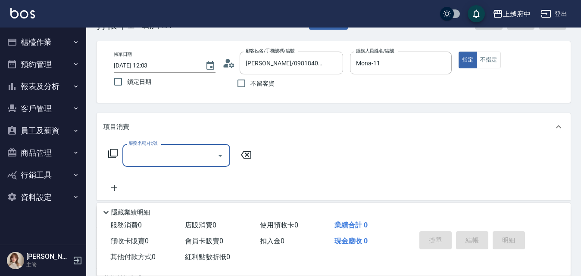
scroll to position [43, 0]
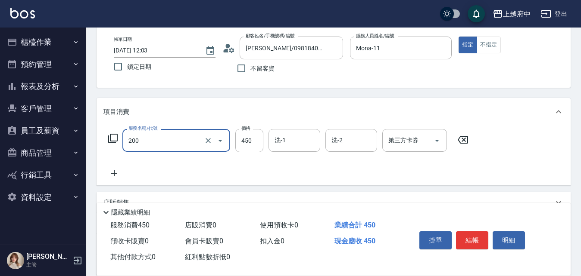
type input "有機洗髮(200)"
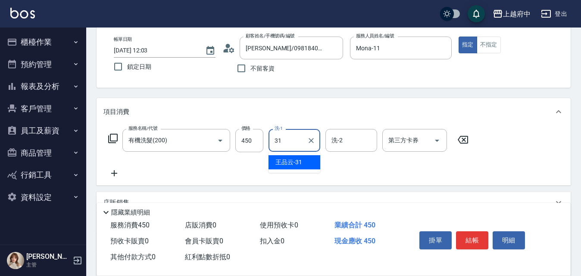
type input "王品云-31"
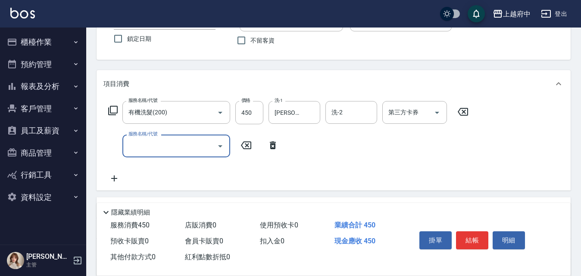
scroll to position [86, 0]
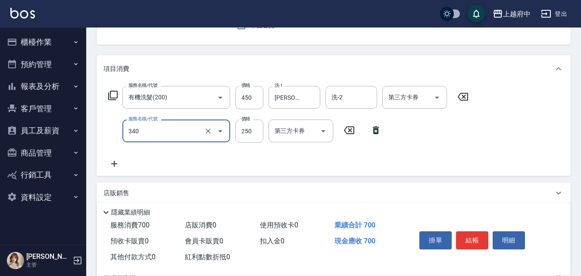
type input "剪髮(340)"
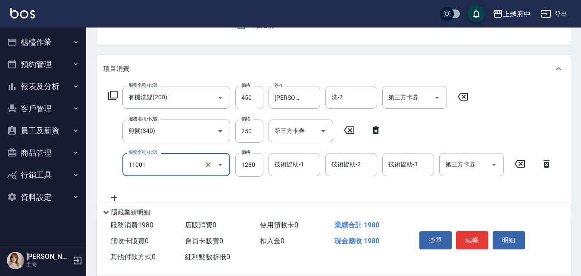
type input "燙髮S(11001)"
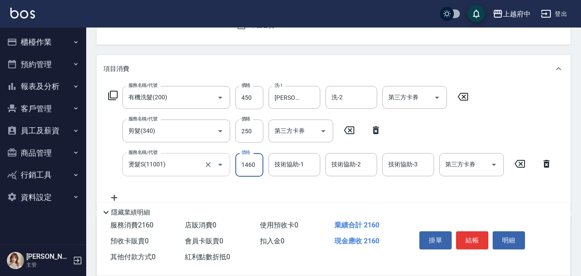
type input "1460"
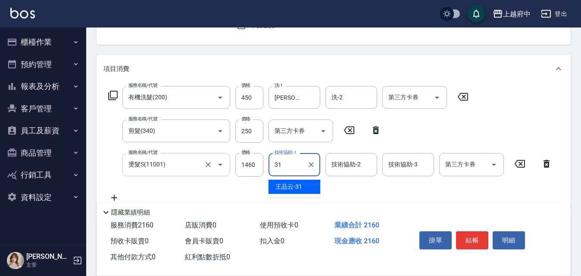
type input "王品云-31"
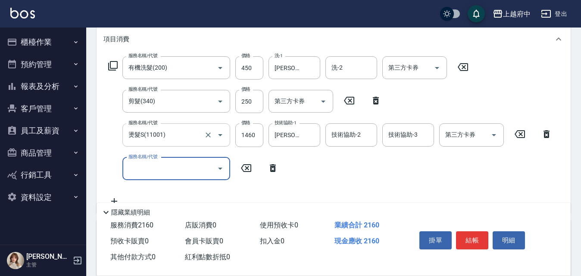
scroll to position [129, 0]
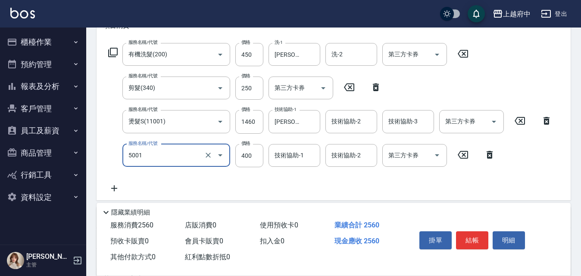
type input "側邊壓貼(5001)"
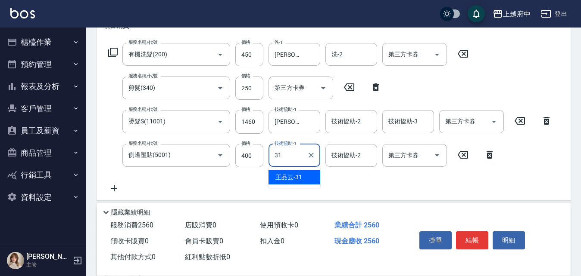
type input "王品云-31"
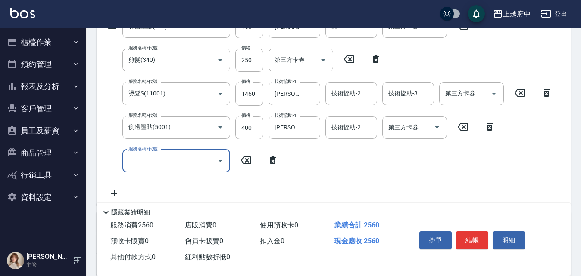
scroll to position [172, 0]
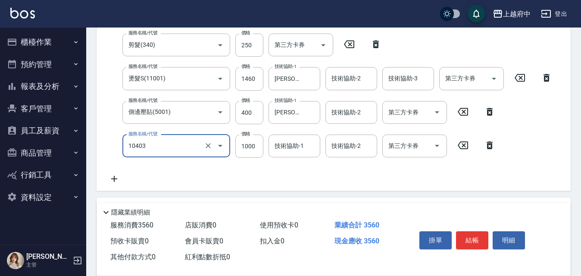
type input "晶漾深層護髮(10403)"
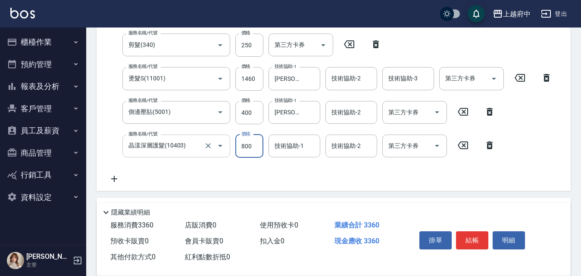
type input "800"
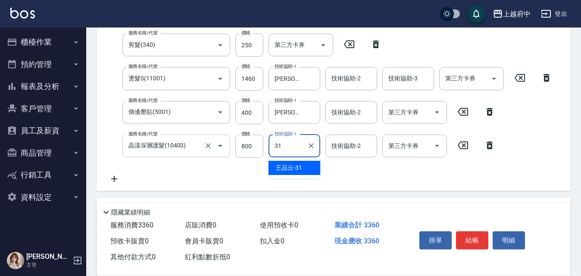
type input "王品云-31"
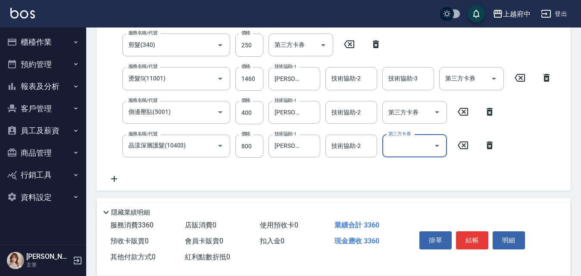
click at [207, 173] on div "服務名稱/代號 有機洗髮(200) 服務名稱/代號 價格 450 價格 洗-1 王品云-31 洗-1 洗-2 洗-2 第三方卡券 第三方卡券 服務名稱/代號 …" at bounding box center [330, 92] width 454 height 184
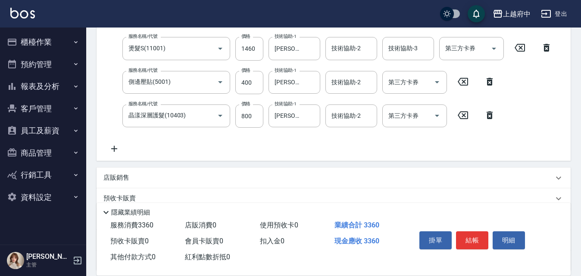
scroll to position [215, 0]
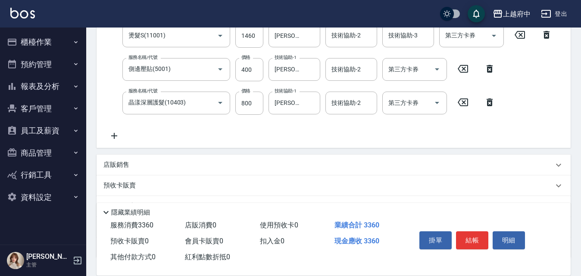
click at [111, 164] on p "店販銷售" at bounding box center [116, 165] width 26 height 9
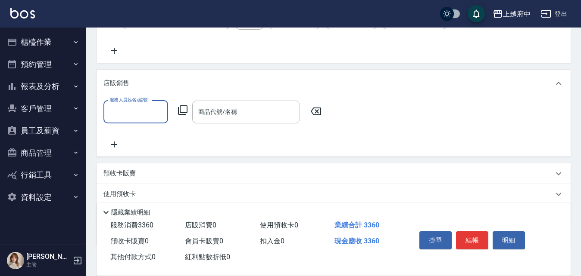
scroll to position [301, 0]
type input "8"
type input "Mona-11"
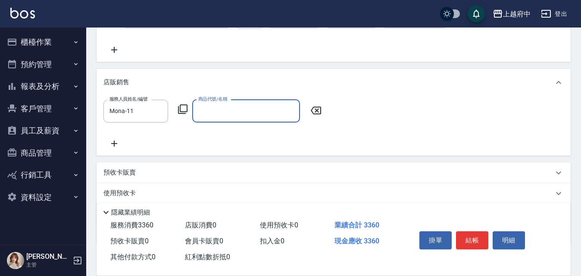
type input "R"
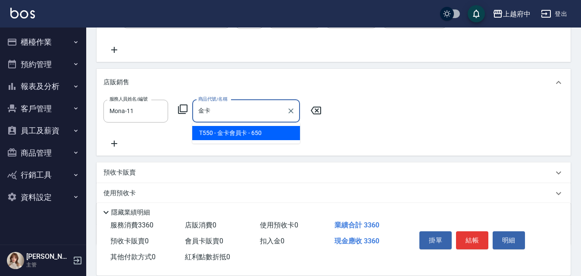
type input "金卡會員卡"
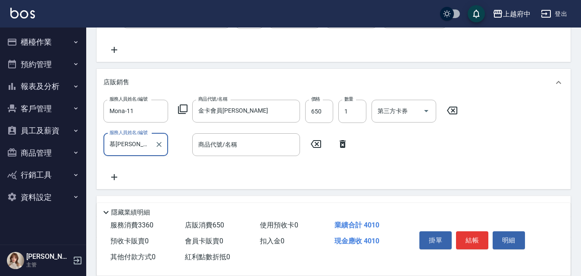
type input "木"
type input "Mona-11"
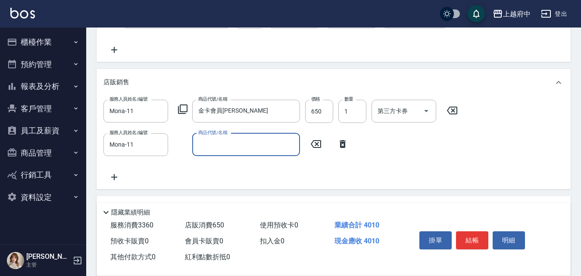
type input "ㄇ"
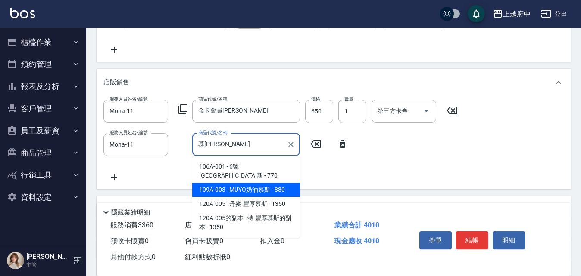
click at [276, 183] on span "109A-003 - MUYO奶油慕斯 - 880" at bounding box center [246, 190] width 108 height 14
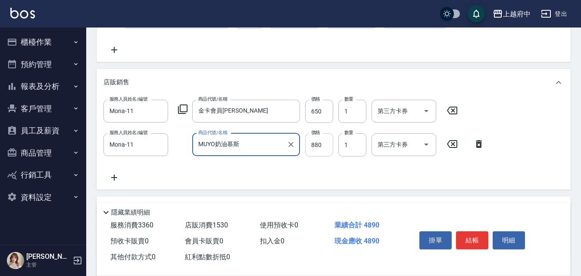
type input "MUYO奶油慕斯"
click at [321, 143] on input "880" at bounding box center [319, 145] width 28 height 23
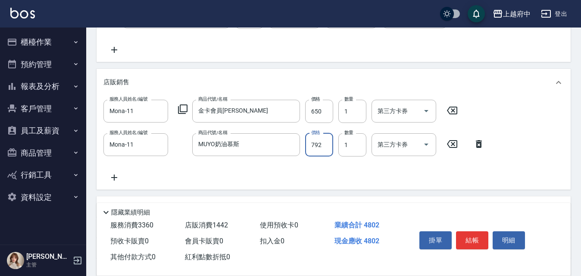
type input "792"
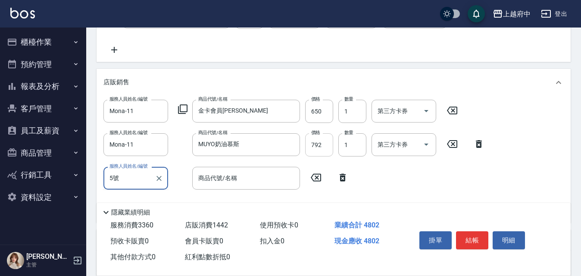
type input "5"
type input "Mona-11"
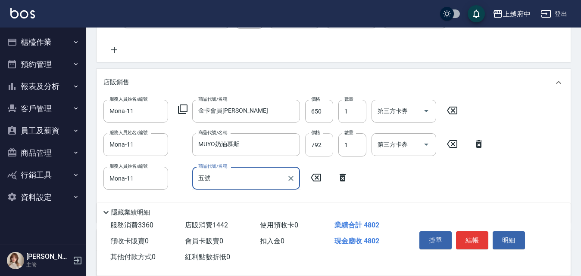
type input "五"
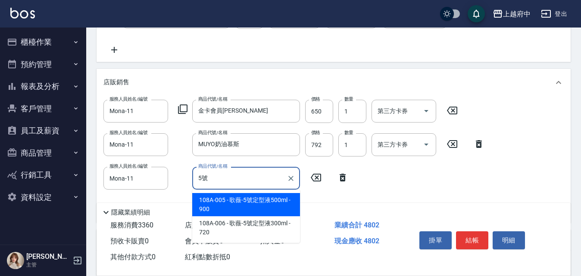
click at [253, 202] on span "108A-005 - 歌薇-5號定型液500ml - 900" at bounding box center [246, 204] width 108 height 23
type input "歌薇-5號定型液500ml"
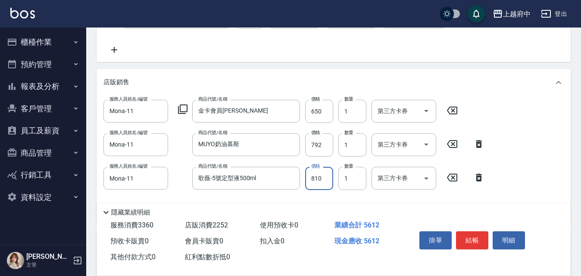
type input "810"
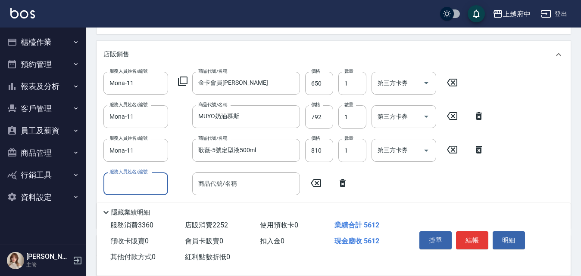
scroll to position [345, 0]
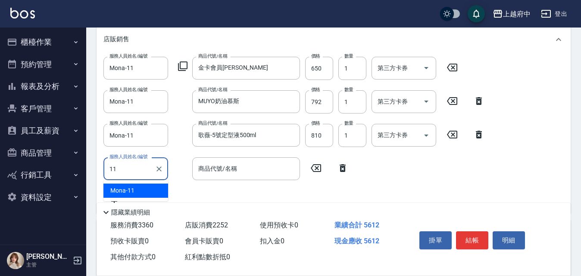
type input "Mona-11"
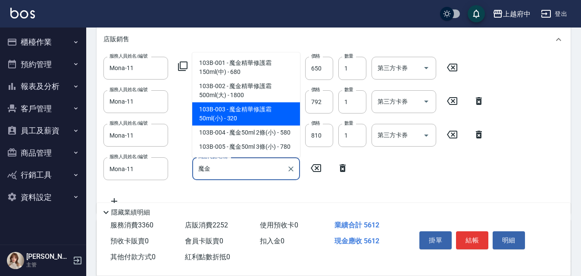
click at [262, 116] on span "103B-003 - 魔金精華修護霜50ml(小) - 320" at bounding box center [246, 114] width 108 height 23
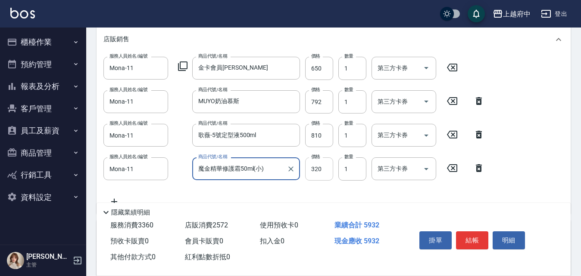
type input "魔金精華修護霜50ml(小)"
click at [317, 170] on input "320" at bounding box center [319, 169] width 28 height 23
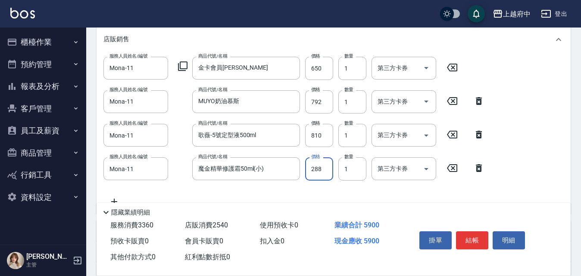
type input "288"
click at [365, 197] on div "服務人員姓名/編號 Mona-11 服務人員姓名/編號 商品代號/名稱 金卡會員卡 商品代號/名稱 價格 650 價格 數量 1 數量 第三方卡券 第三方卡券…" at bounding box center [333, 132] width 460 height 151
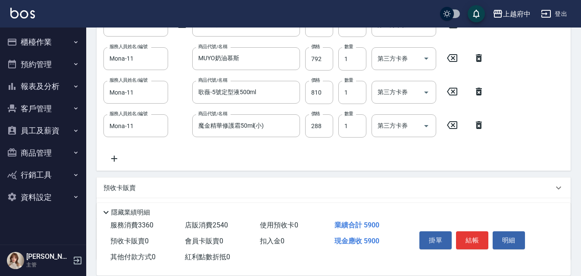
scroll to position [431, 0]
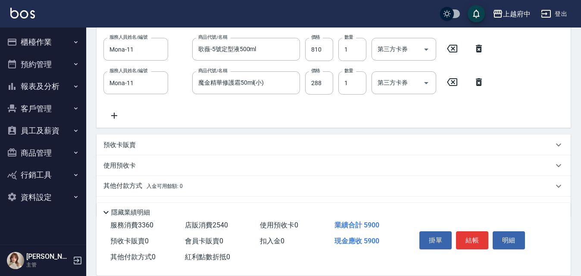
click at [339, 115] on div "服務人員姓名/編號 Mona-11 服務人員姓名/編號 商品代號/名稱 金卡會員卡 商品代號/名稱 價格 650 價格 數量 1 數量 第三方卡券 第三方卡券…" at bounding box center [333, 46] width 460 height 151
click at [476, 237] on button "結帳" at bounding box center [472, 241] width 32 height 18
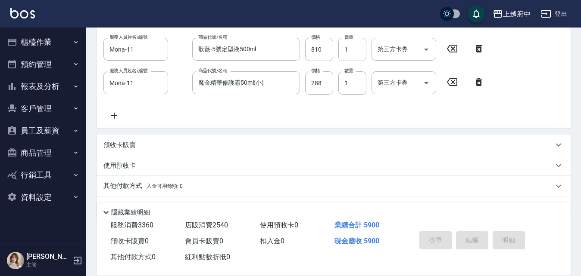
type input "2025/08/17 12:06"
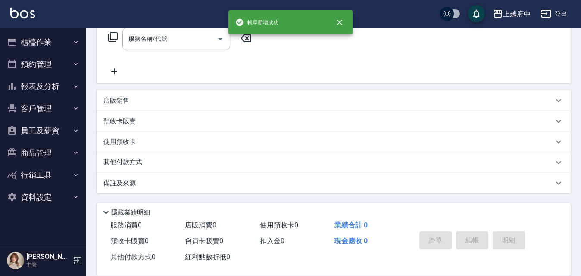
scroll to position [0, 0]
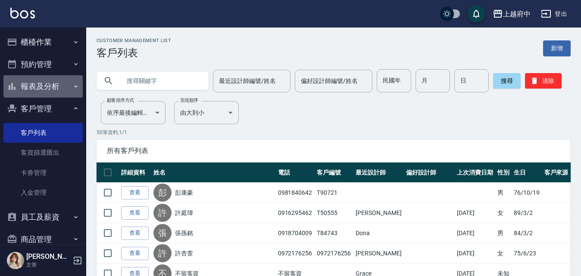
click at [47, 84] on button "報表及分析" at bounding box center [42, 86] width 79 height 22
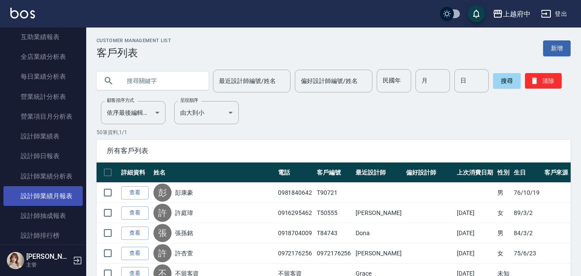
scroll to position [258, 0]
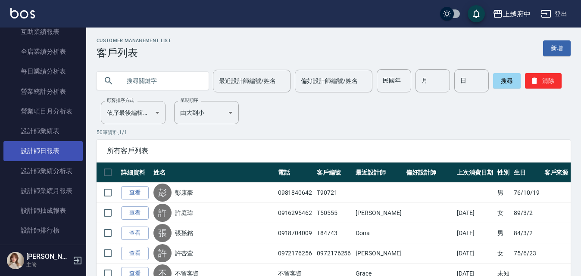
click at [56, 151] on link "設計師日報表" at bounding box center [42, 151] width 79 height 20
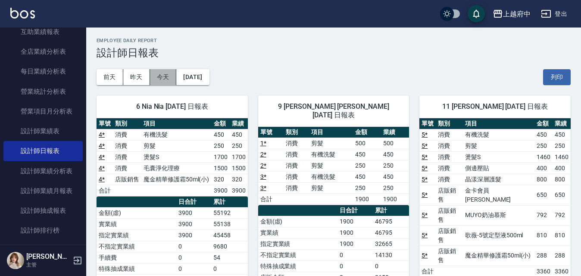
click at [162, 74] on button "今天" at bounding box center [163, 77] width 27 height 16
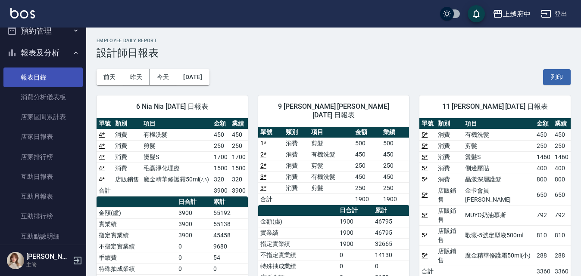
scroll to position [129, 0]
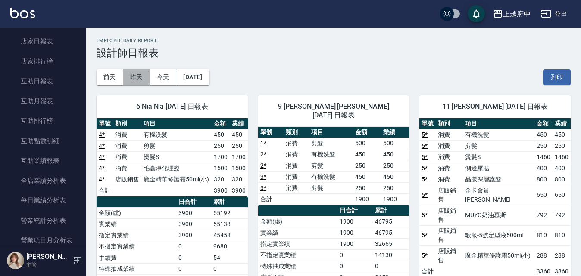
click at [137, 80] on button "昨天" at bounding box center [136, 77] width 27 height 16
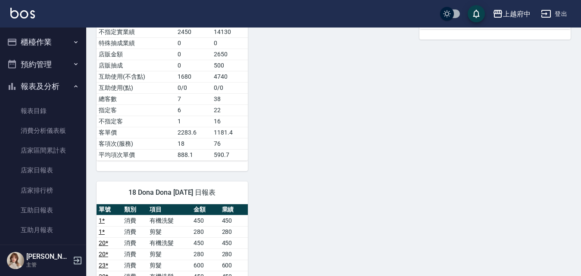
click at [56, 34] on button "櫃檯作業" at bounding box center [42, 42] width 79 height 22
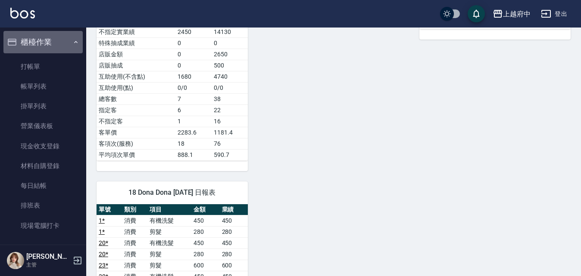
click at [51, 38] on button "櫃檯作業" at bounding box center [42, 42] width 79 height 22
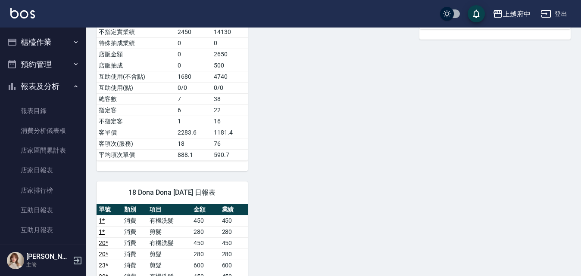
click at [45, 88] on button "報表及分析" at bounding box center [42, 86] width 79 height 22
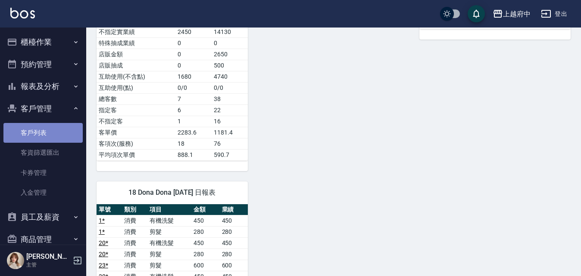
click at [47, 140] on link "客戶列表" at bounding box center [42, 133] width 79 height 20
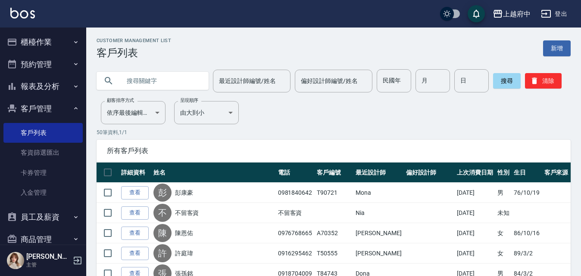
click at [143, 90] on input "text" at bounding box center [161, 80] width 81 height 23
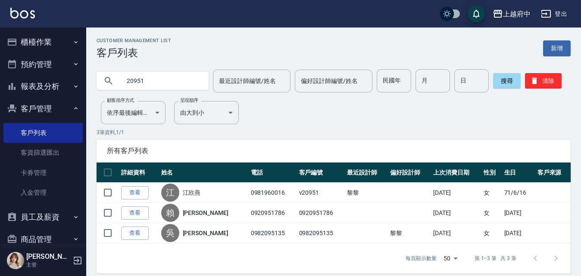
drag, startPoint x: 153, startPoint y: 77, endPoint x: 48, endPoint y: 76, distance: 105.1
click at [49, 75] on div "上越府中 登出 櫃檯作業 打帳單 帳單列表 掛單列表 營業儀表板 現金收支登錄 材料自購登錄 每日結帳 排班表 現場電腦打卡 預約管理 預約管理 單日預約紀錄…" at bounding box center [290, 142] width 581 height 284
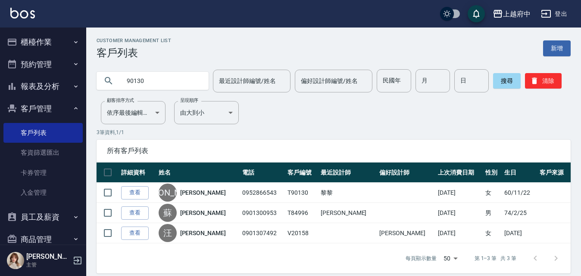
drag, startPoint x: 166, startPoint y: 84, endPoint x: 121, endPoint y: 85, distance: 44.4
click at [121, 85] on input "90130" at bounding box center [161, 80] width 81 height 23
type input "0912213591"
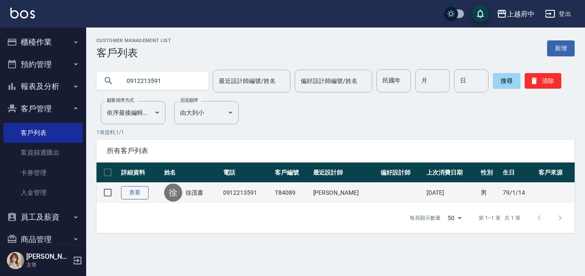
click at [138, 195] on link "查看" at bounding box center [135, 192] width 28 height 13
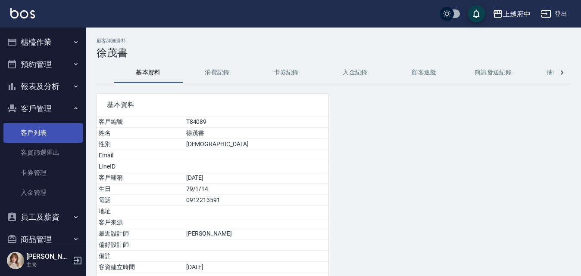
click at [43, 131] on link "客戶列表" at bounding box center [42, 133] width 79 height 20
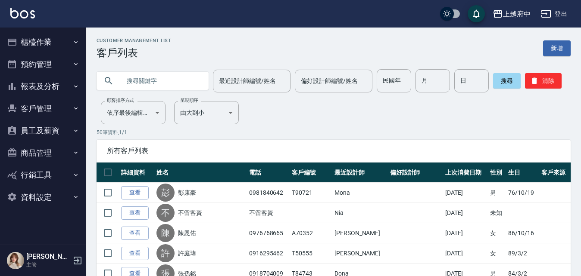
click at [152, 80] on input "text" at bounding box center [161, 80] width 81 height 23
type input "0910824502"
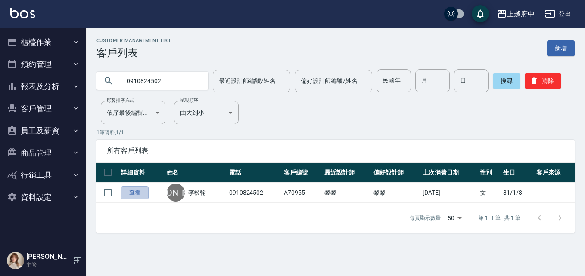
click at [136, 193] on link "查看" at bounding box center [135, 192] width 28 height 13
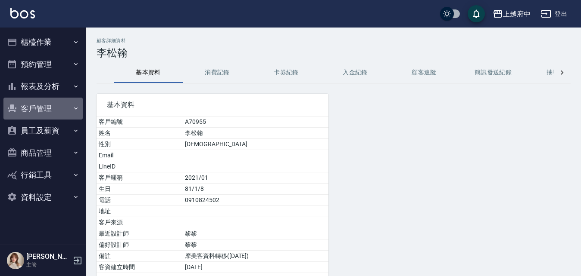
click at [37, 110] on button "客戶管理" at bounding box center [42, 109] width 79 height 22
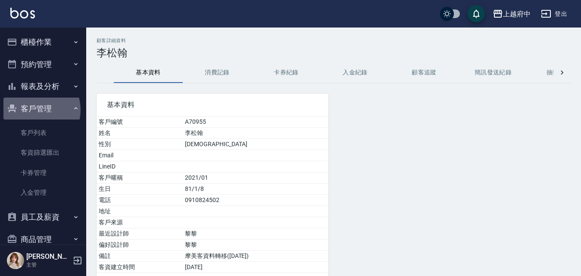
click at [36, 110] on button "客戶管理" at bounding box center [42, 109] width 79 height 22
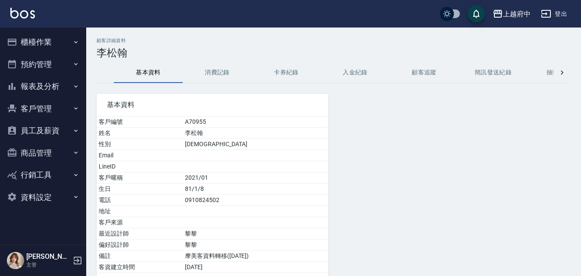
click at [36, 110] on button "客戶管理" at bounding box center [42, 109] width 79 height 22
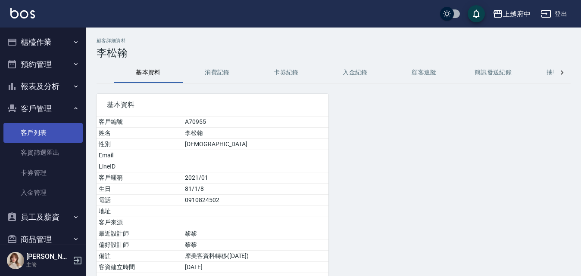
click at [34, 127] on link "客戶列表" at bounding box center [42, 133] width 79 height 20
